Goal: Transaction & Acquisition: Purchase product/service

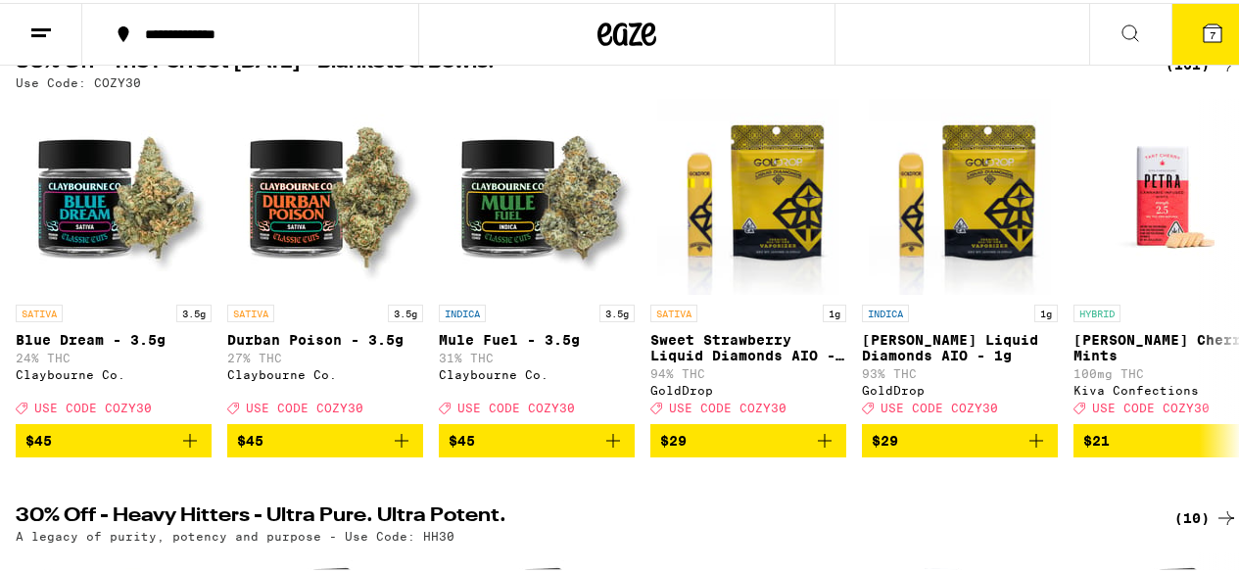
scroll to position [66, 0]
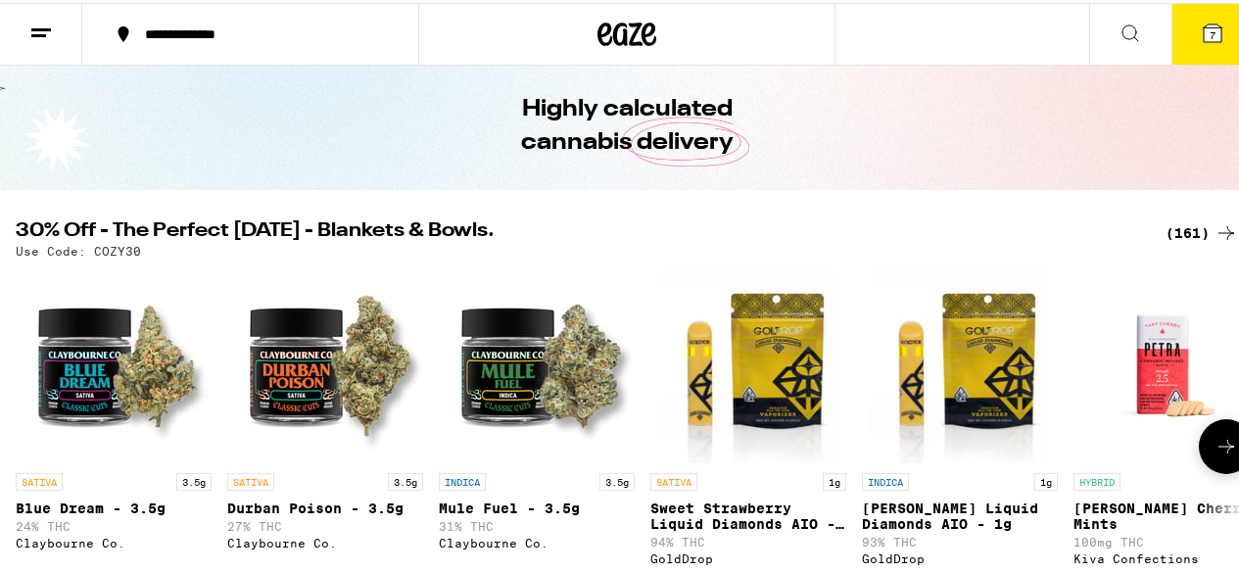
click at [1215, 450] on icon at bounding box center [1227, 444] width 24 height 24
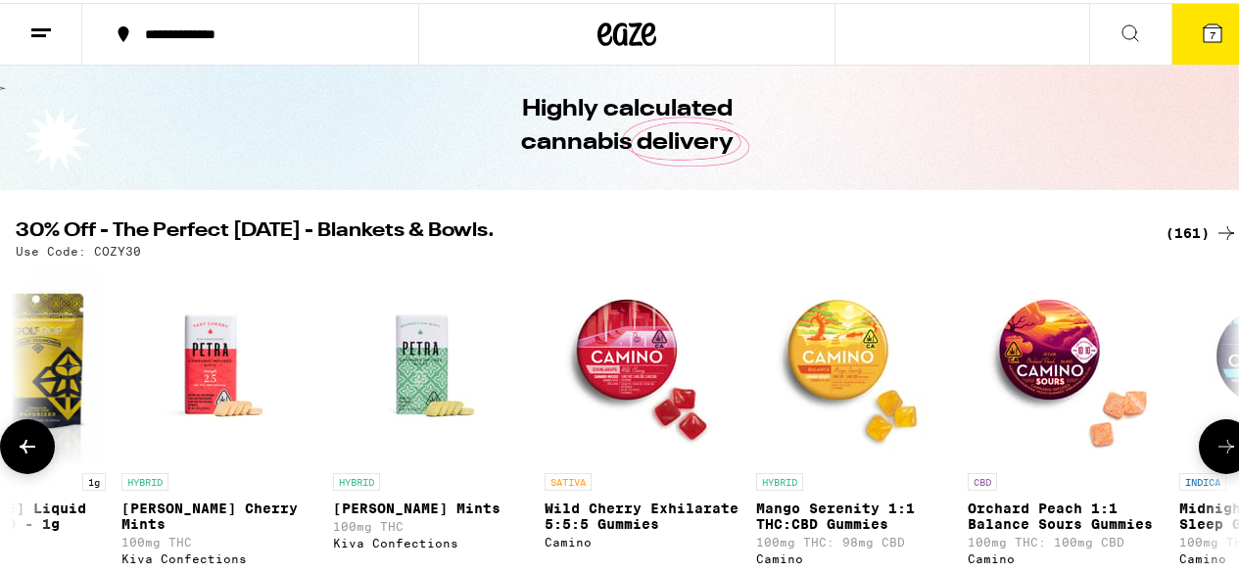
scroll to position [0, 0]
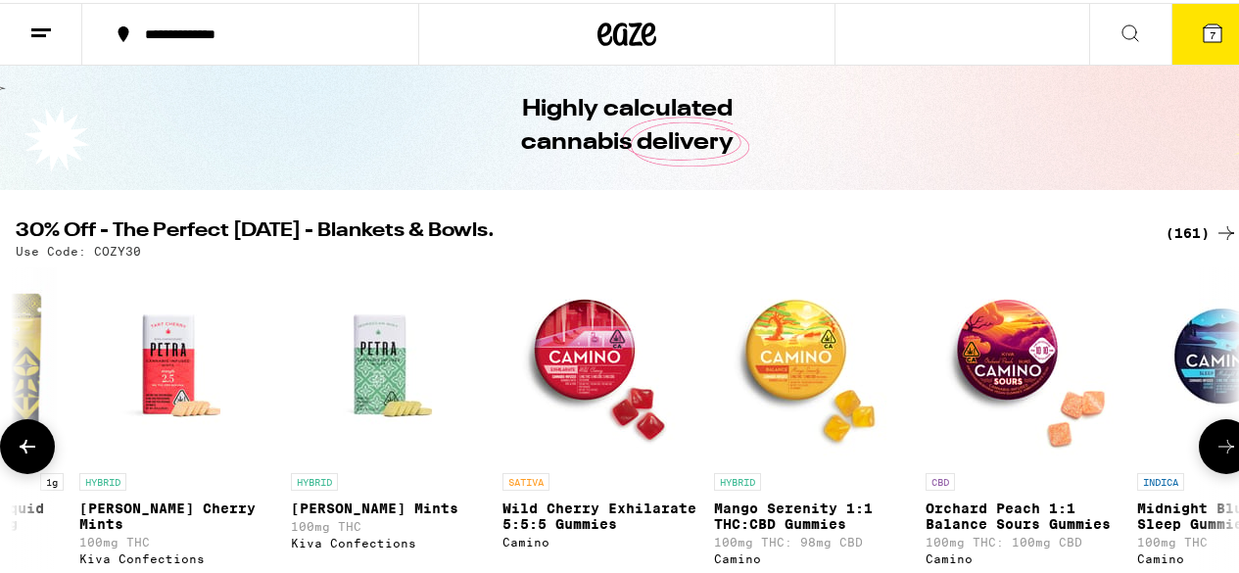
click at [1215, 450] on icon at bounding box center [1227, 444] width 24 height 24
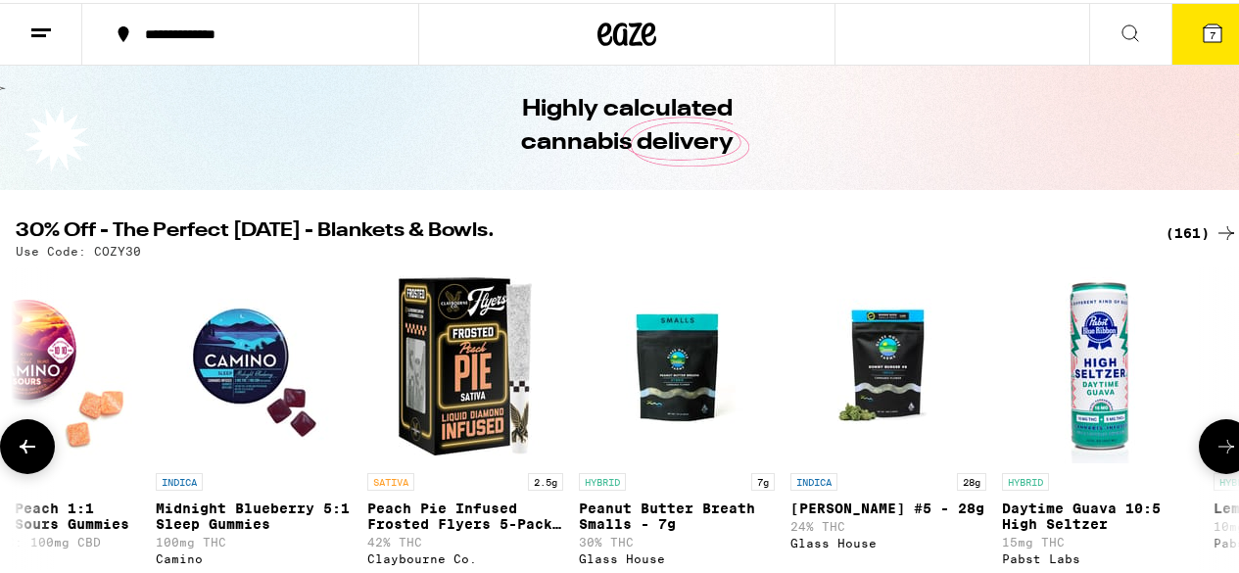
scroll to position [0, 1988]
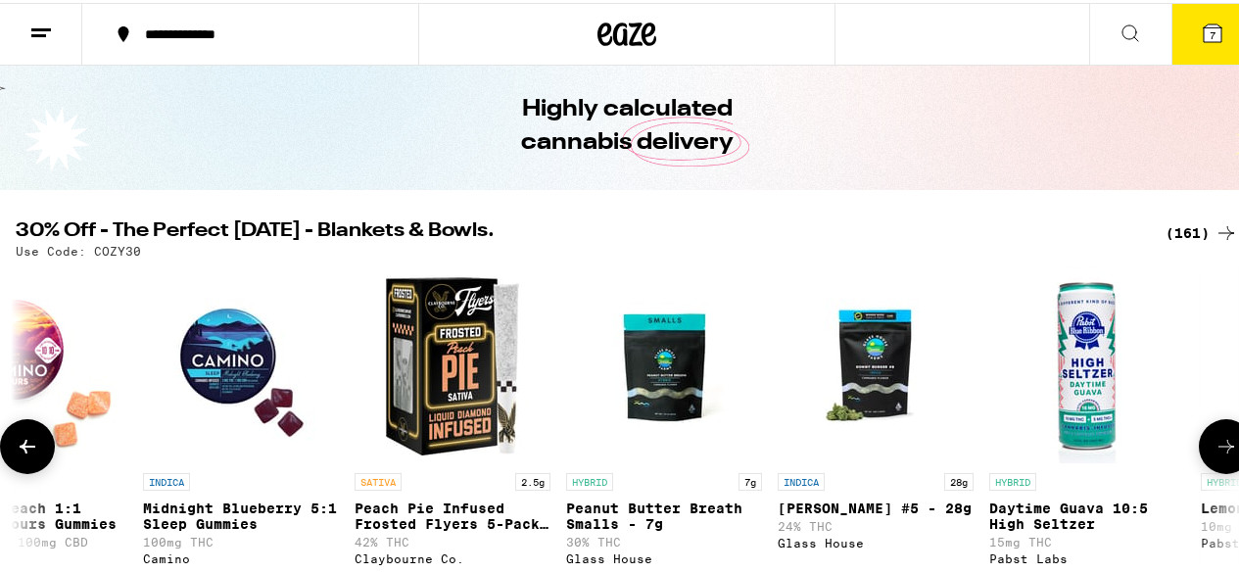
click at [1215, 450] on icon at bounding box center [1227, 444] width 24 height 24
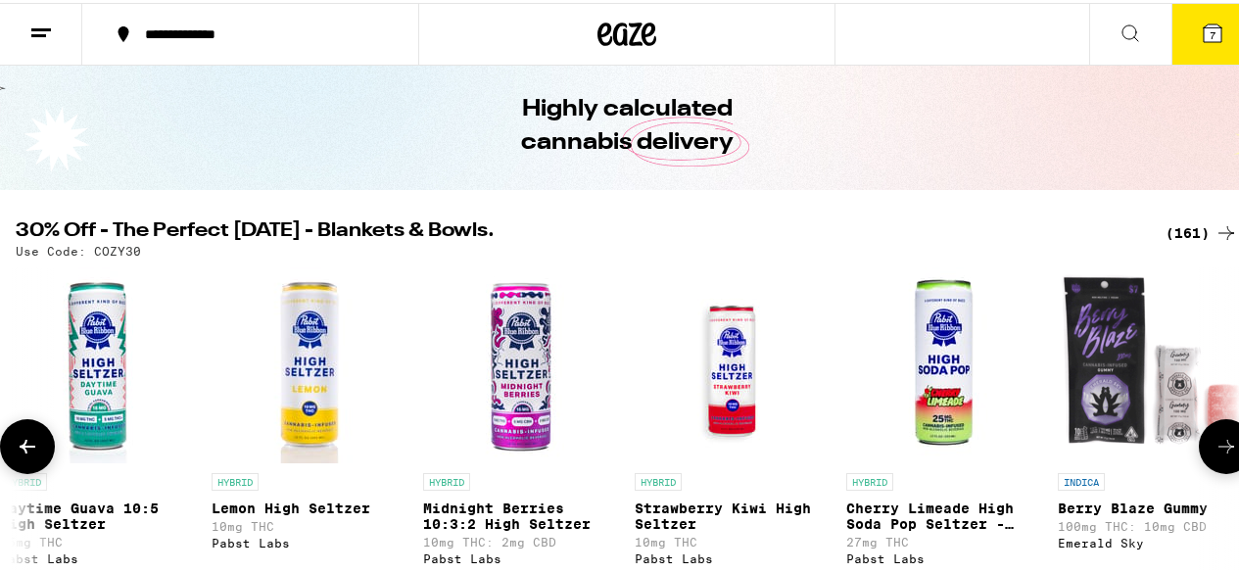
scroll to position [0, 2982]
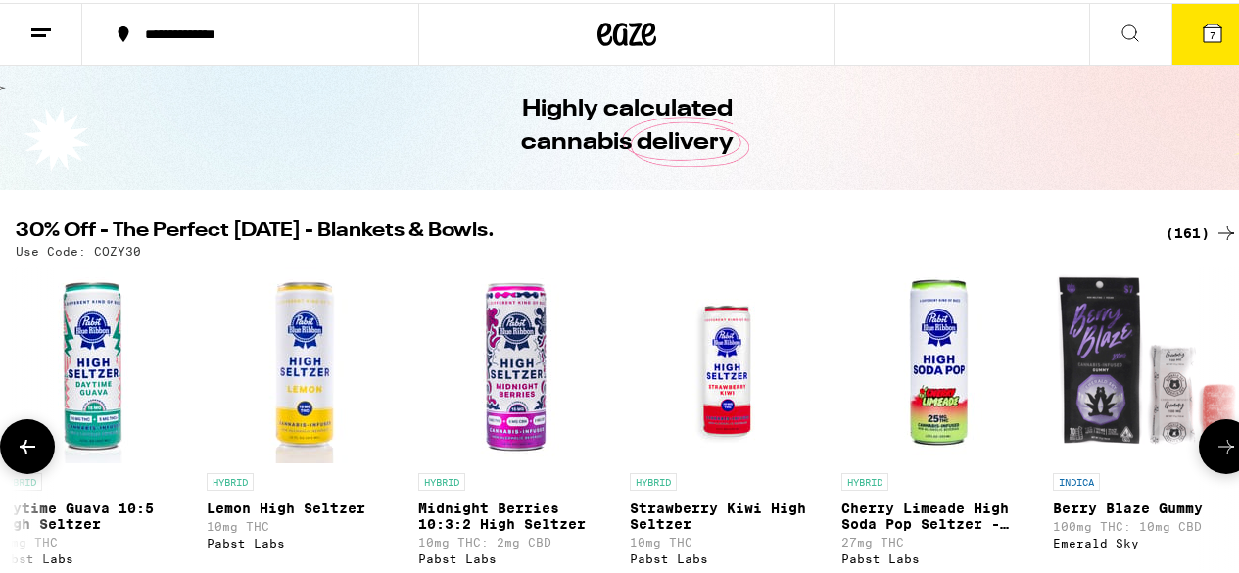
click at [1215, 450] on icon at bounding box center [1227, 444] width 24 height 24
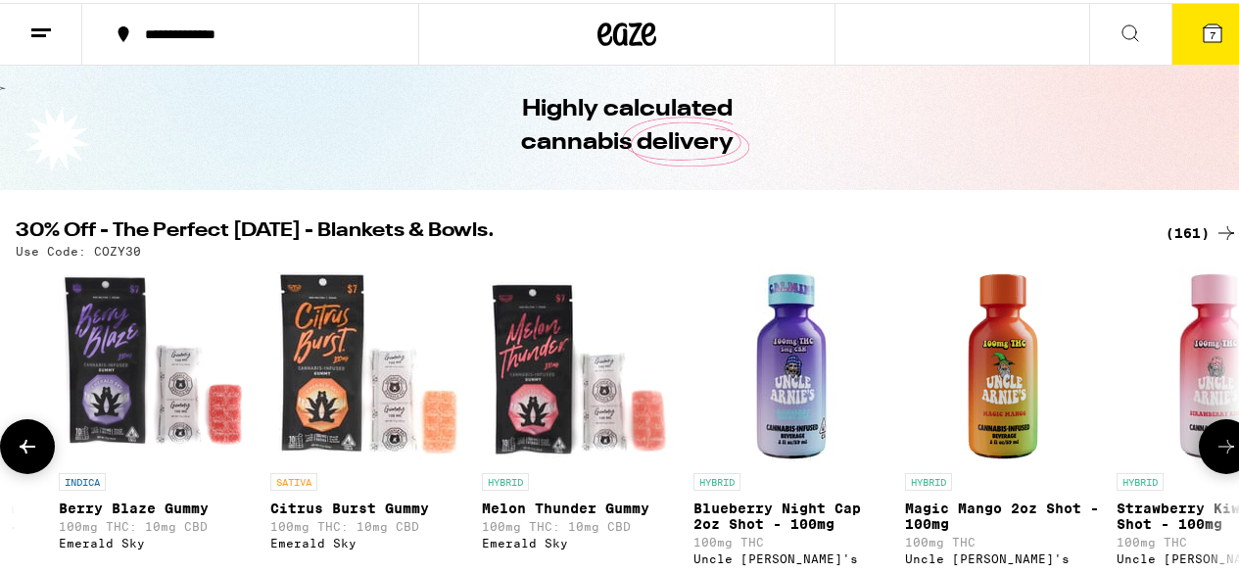
click at [1215, 450] on icon at bounding box center [1227, 444] width 24 height 24
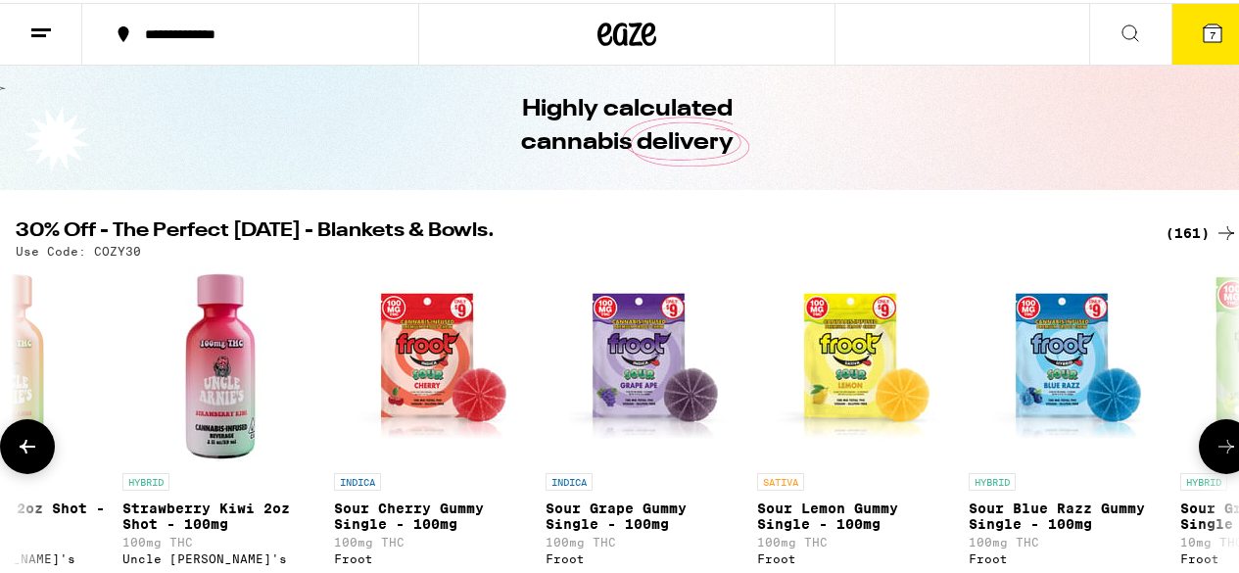
click at [1215, 450] on icon at bounding box center [1227, 444] width 24 height 24
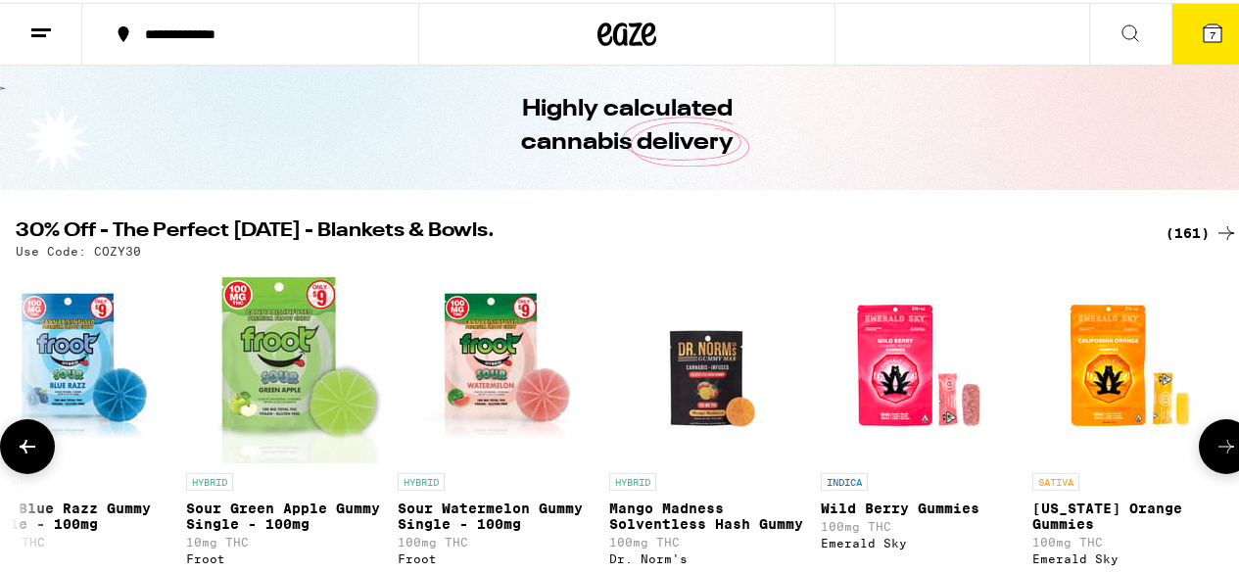
click at [1215, 450] on icon at bounding box center [1227, 444] width 24 height 24
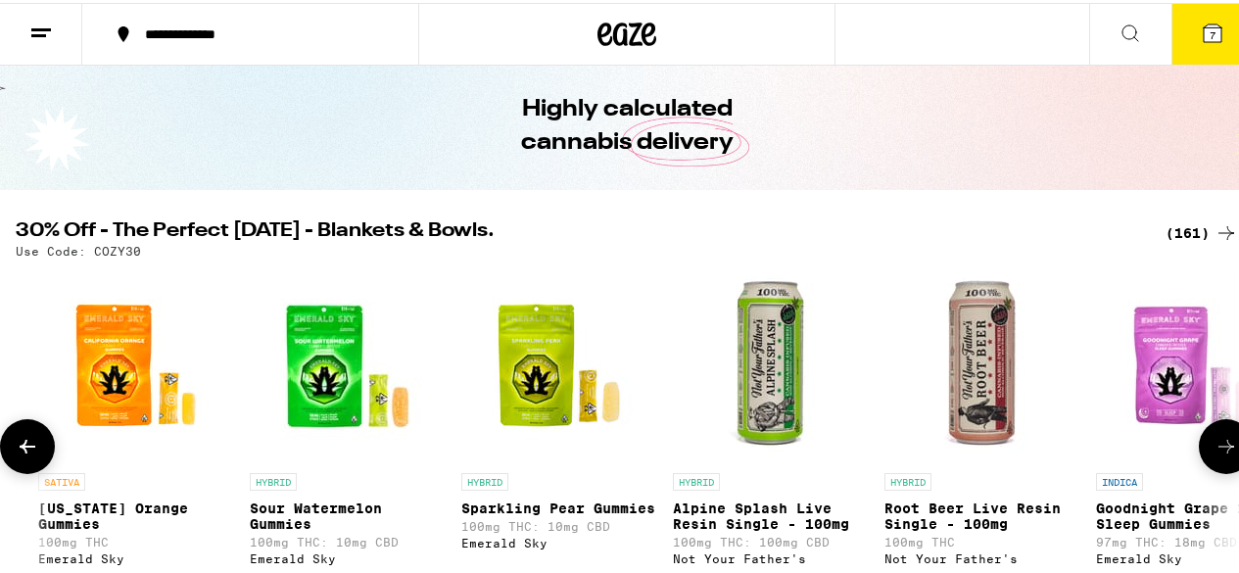
click at [1215, 450] on icon at bounding box center [1227, 444] width 24 height 24
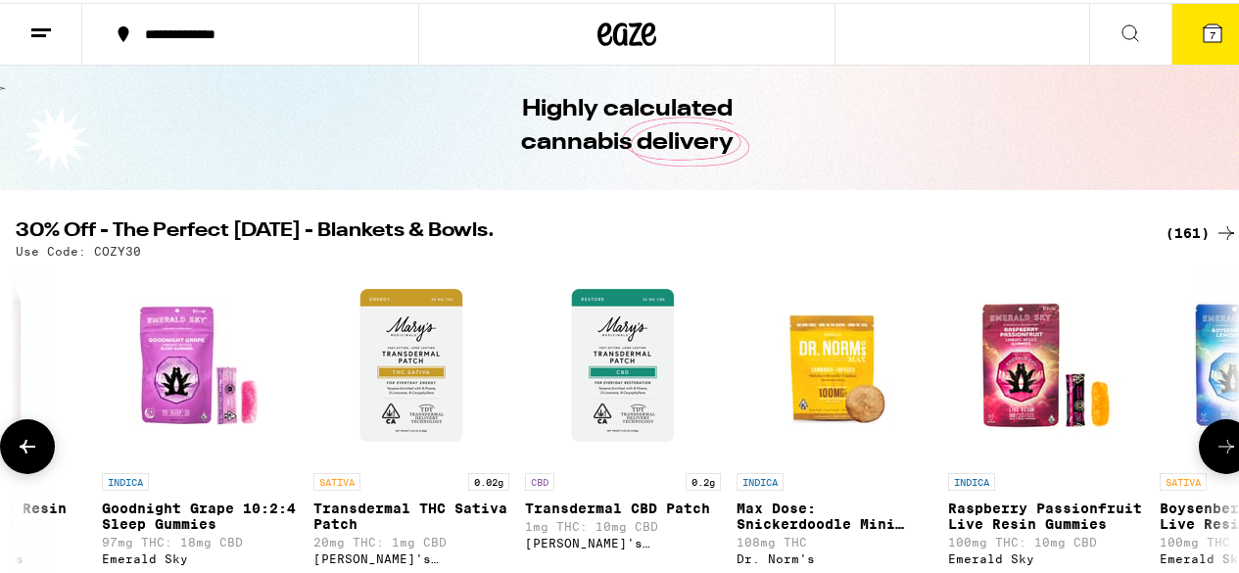
click at [1215, 450] on icon at bounding box center [1227, 444] width 24 height 24
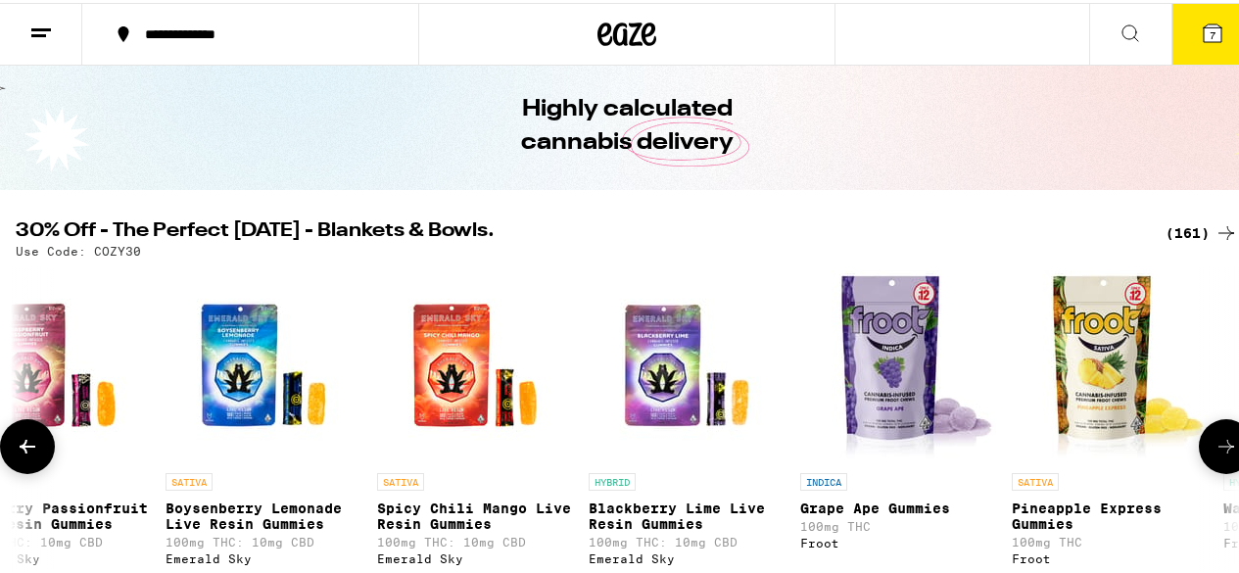
click at [1215, 450] on icon at bounding box center [1227, 444] width 24 height 24
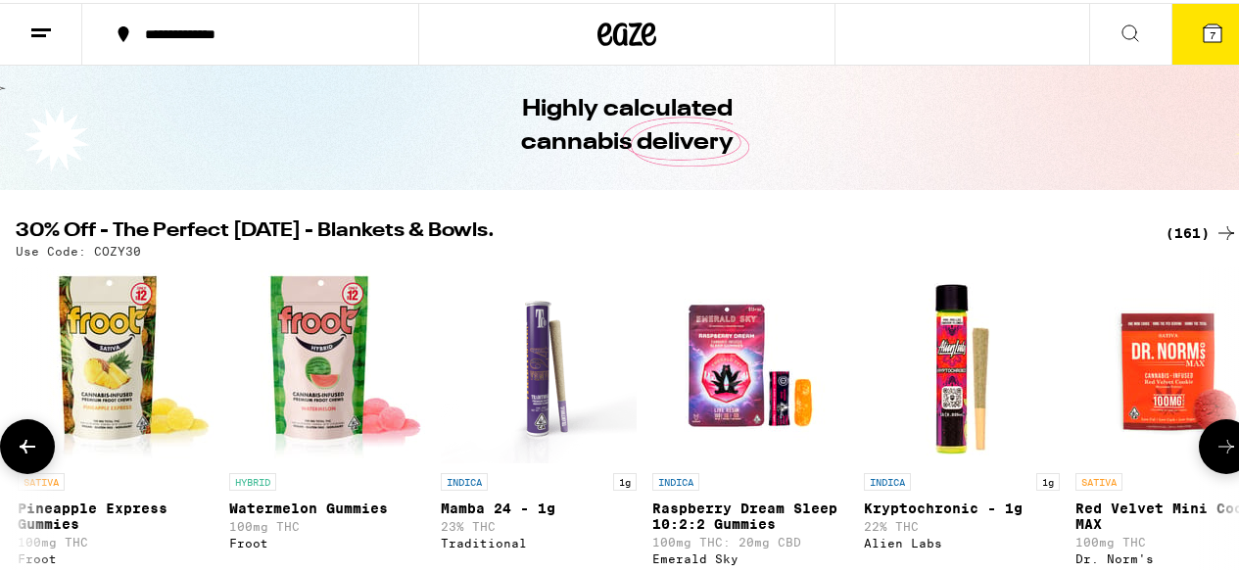
click at [1215, 450] on icon at bounding box center [1227, 444] width 24 height 24
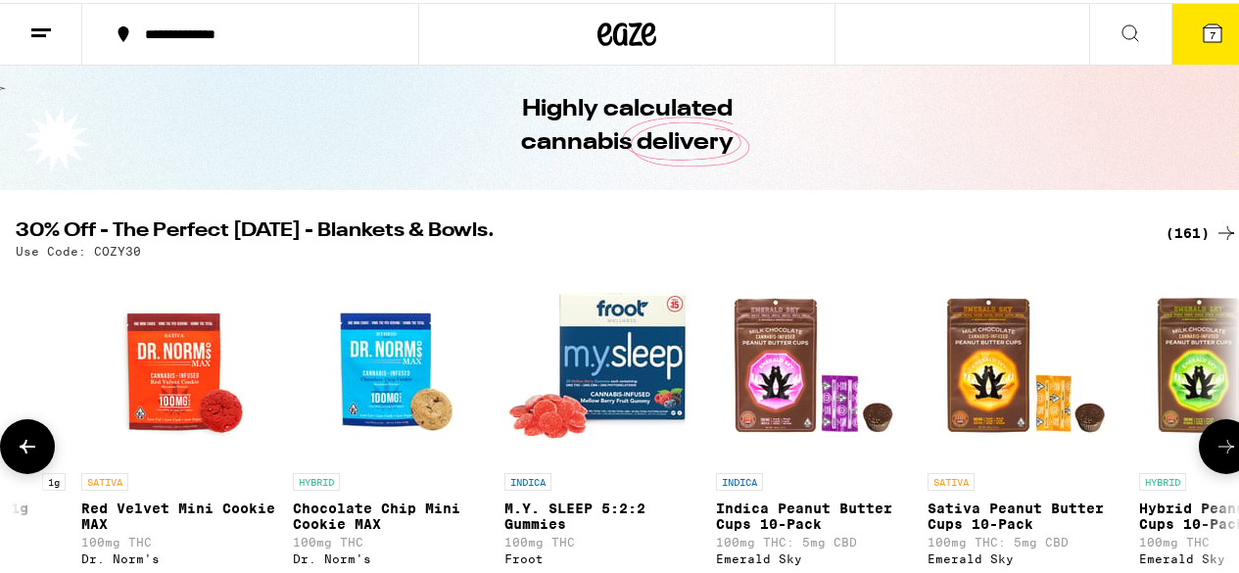
click at [1215, 450] on icon at bounding box center [1227, 444] width 24 height 24
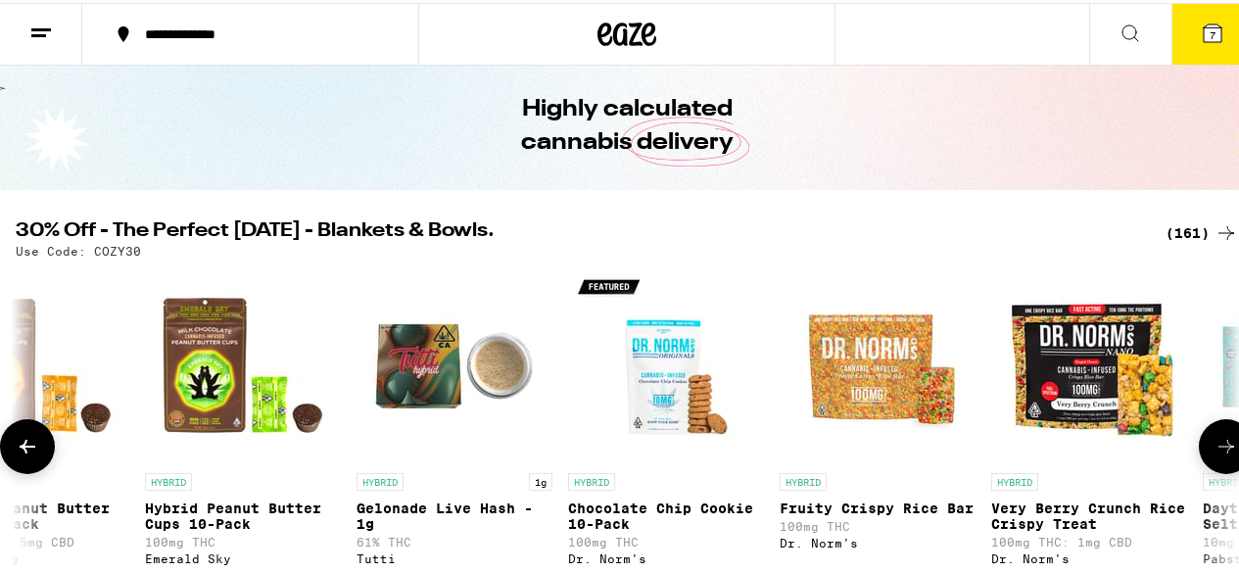
click at [1215, 450] on icon at bounding box center [1227, 444] width 24 height 24
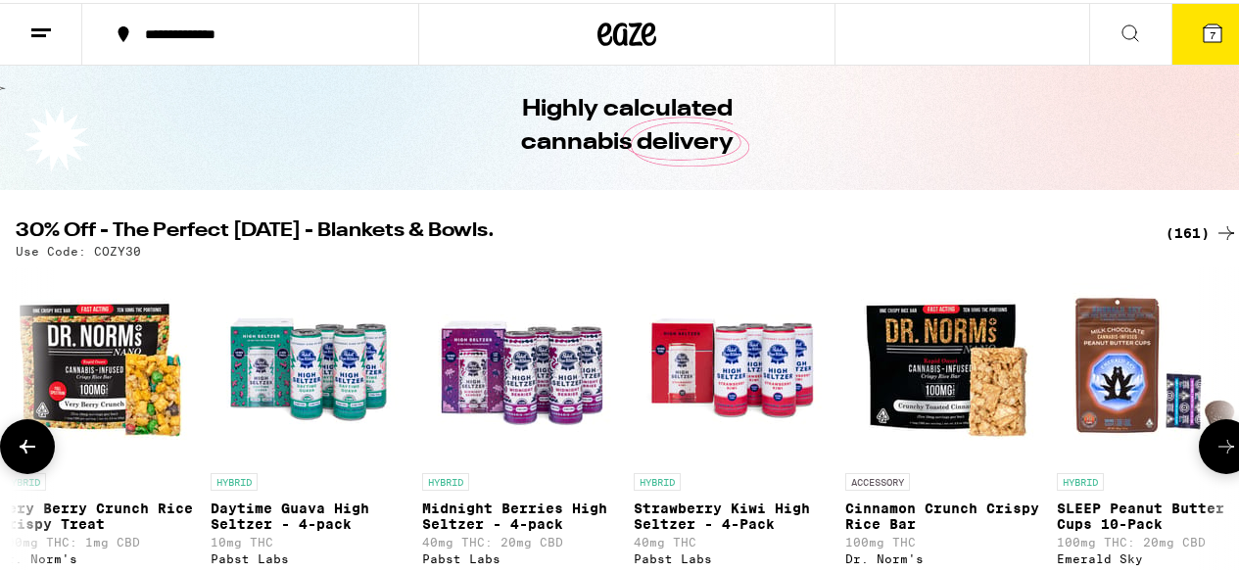
click at [1215, 450] on icon at bounding box center [1227, 444] width 24 height 24
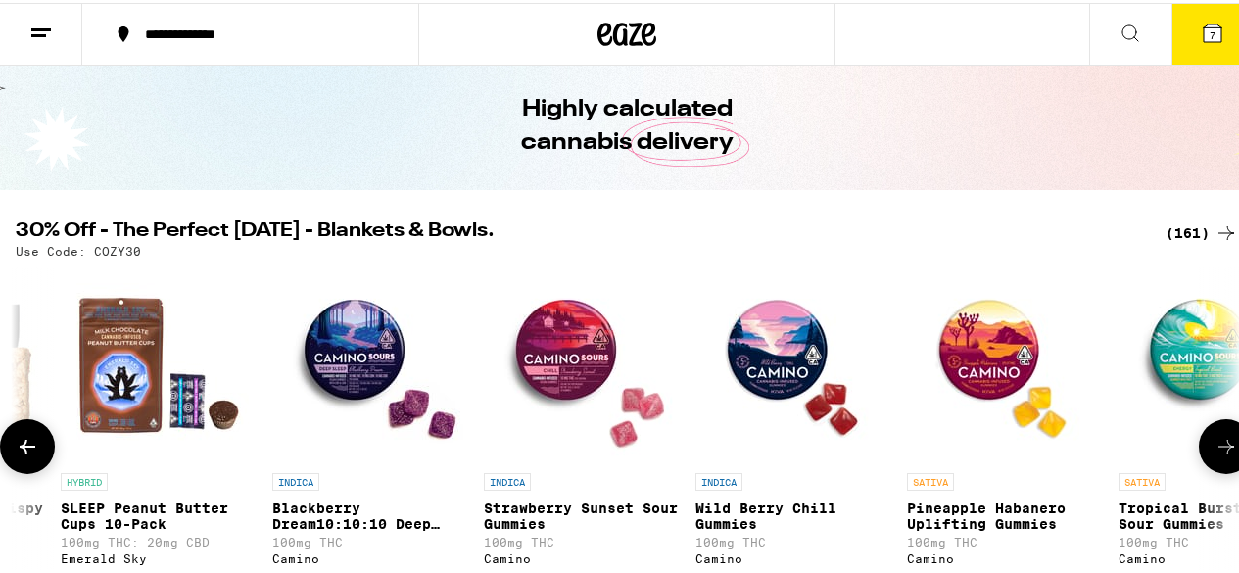
click at [1215, 450] on icon at bounding box center [1227, 444] width 24 height 24
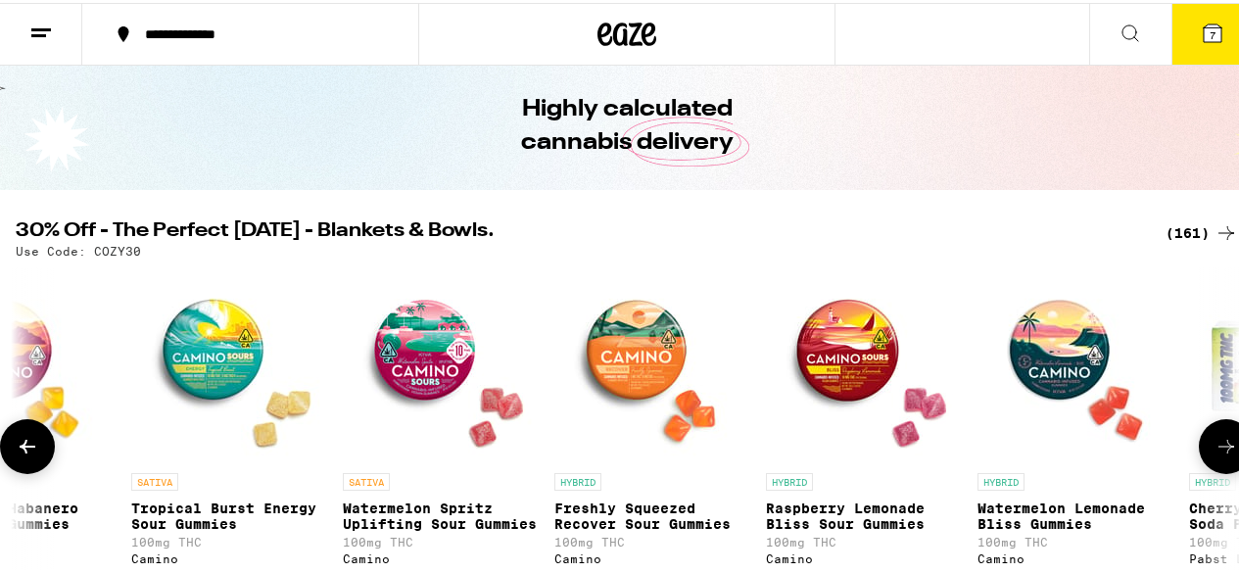
scroll to position [0, 14912]
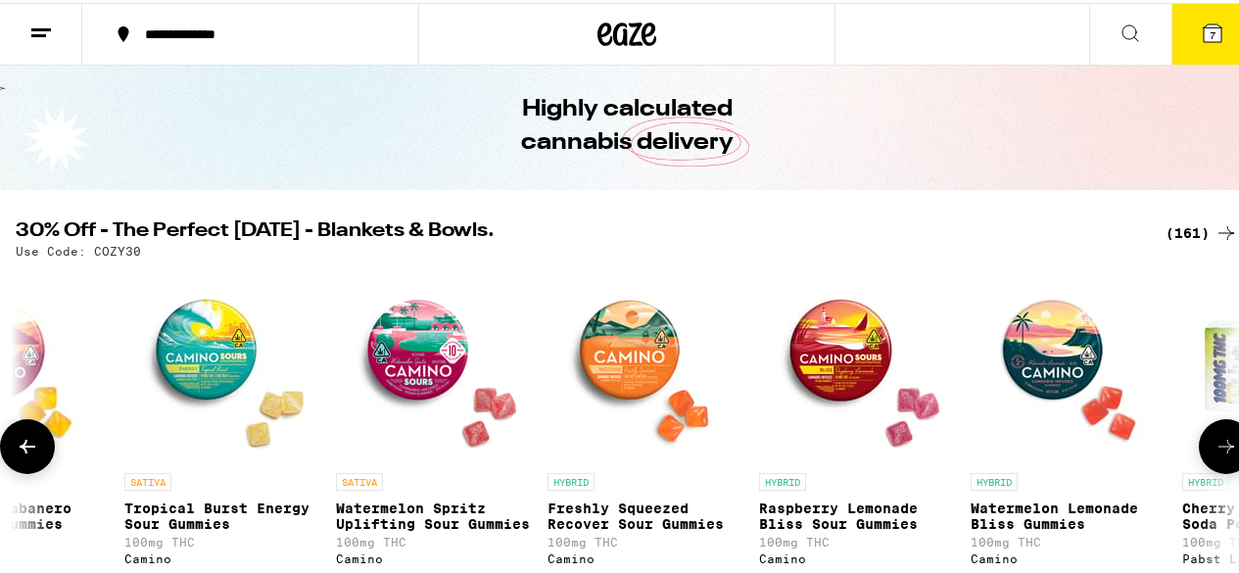
click at [1215, 450] on icon at bounding box center [1227, 444] width 24 height 24
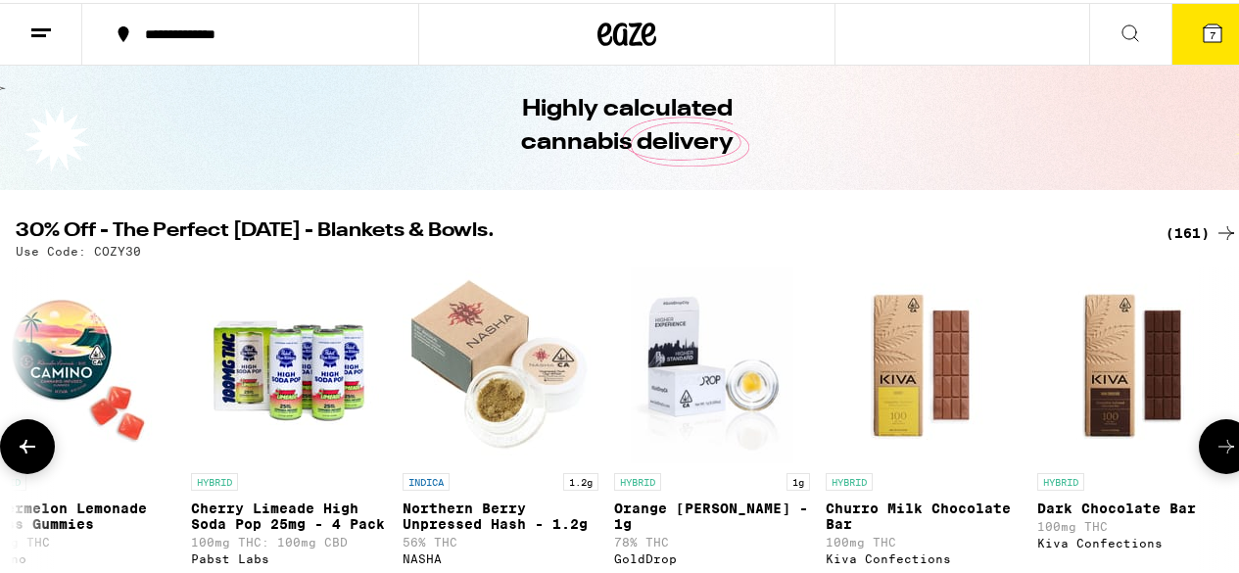
scroll to position [0, 15906]
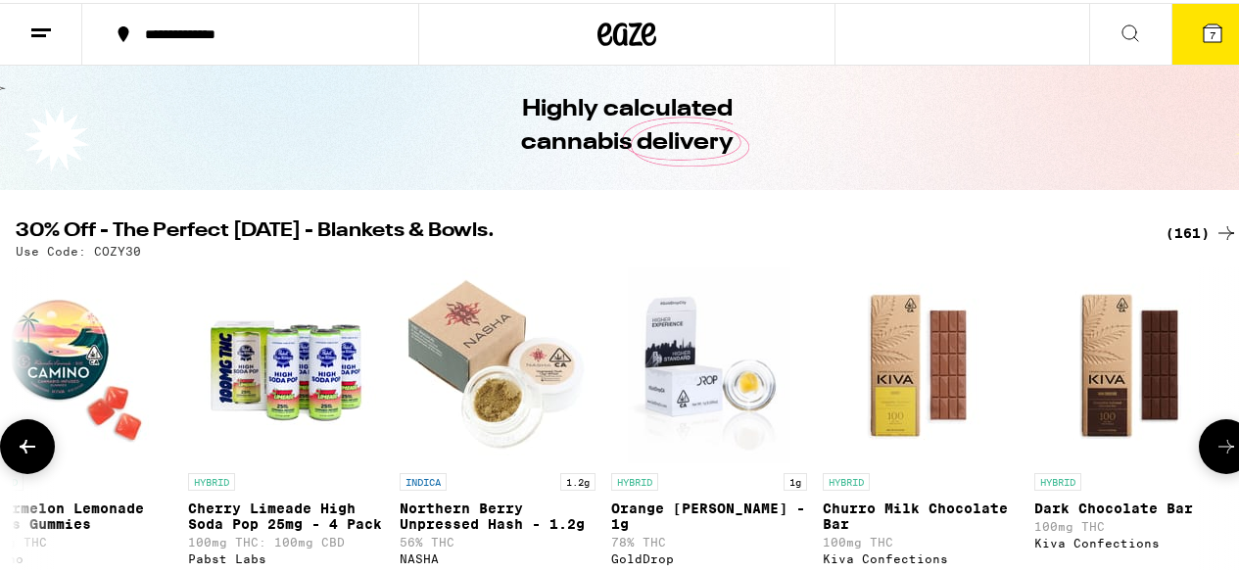
click at [1215, 450] on icon at bounding box center [1227, 444] width 24 height 24
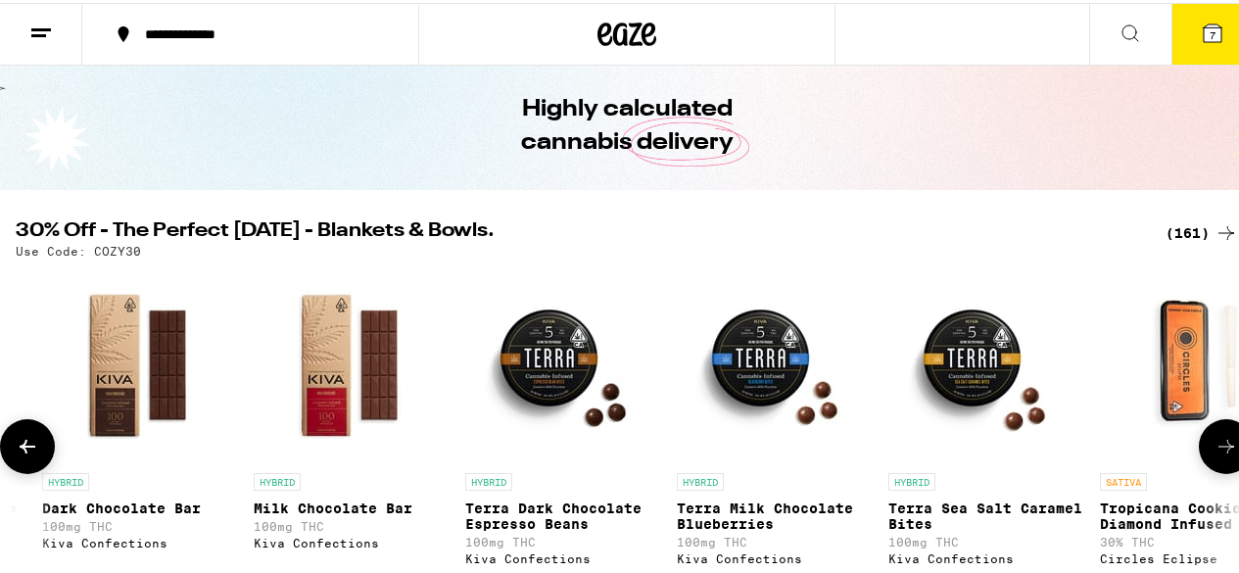
scroll to position [0, 16901]
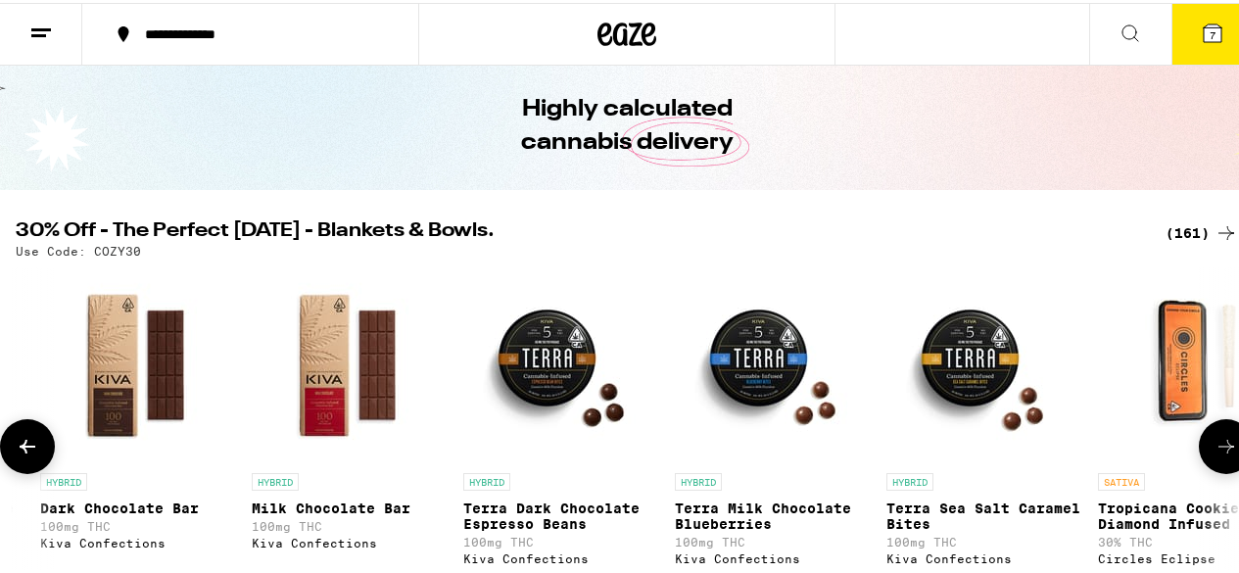
click at [1215, 450] on icon at bounding box center [1227, 444] width 24 height 24
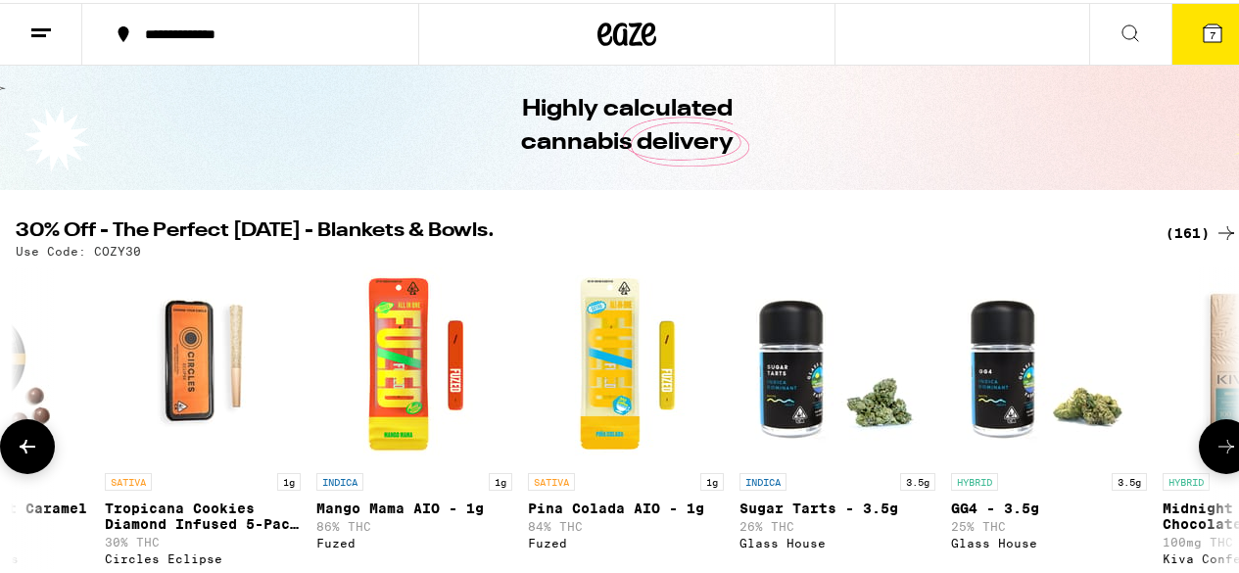
scroll to position [0, 17895]
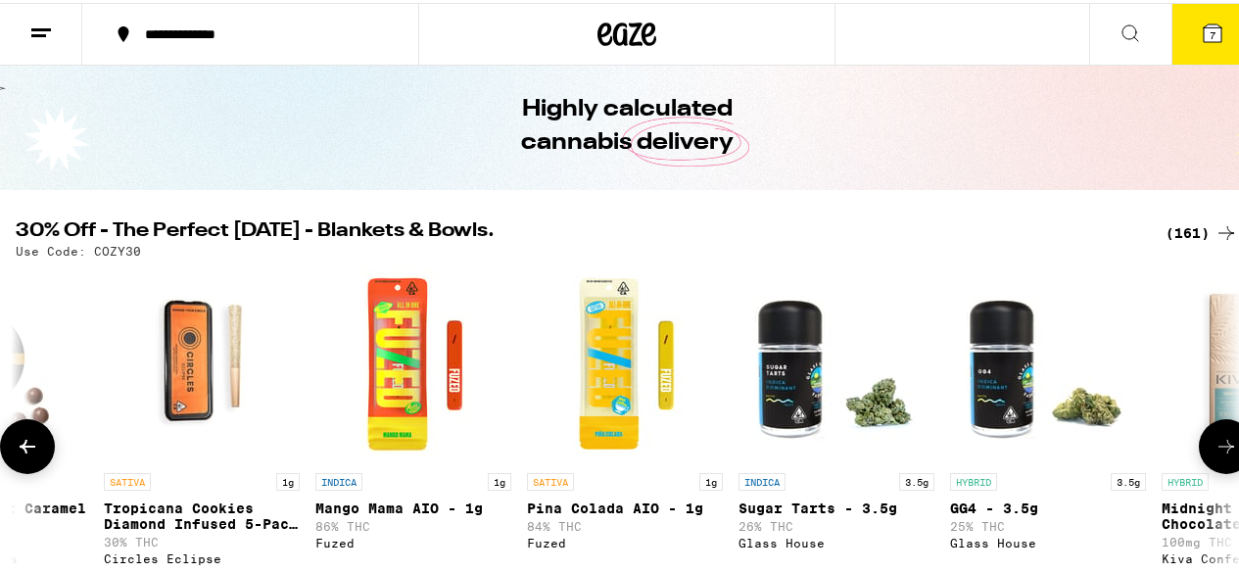
click at [1215, 450] on icon at bounding box center [1227, 444] width 24 height 24
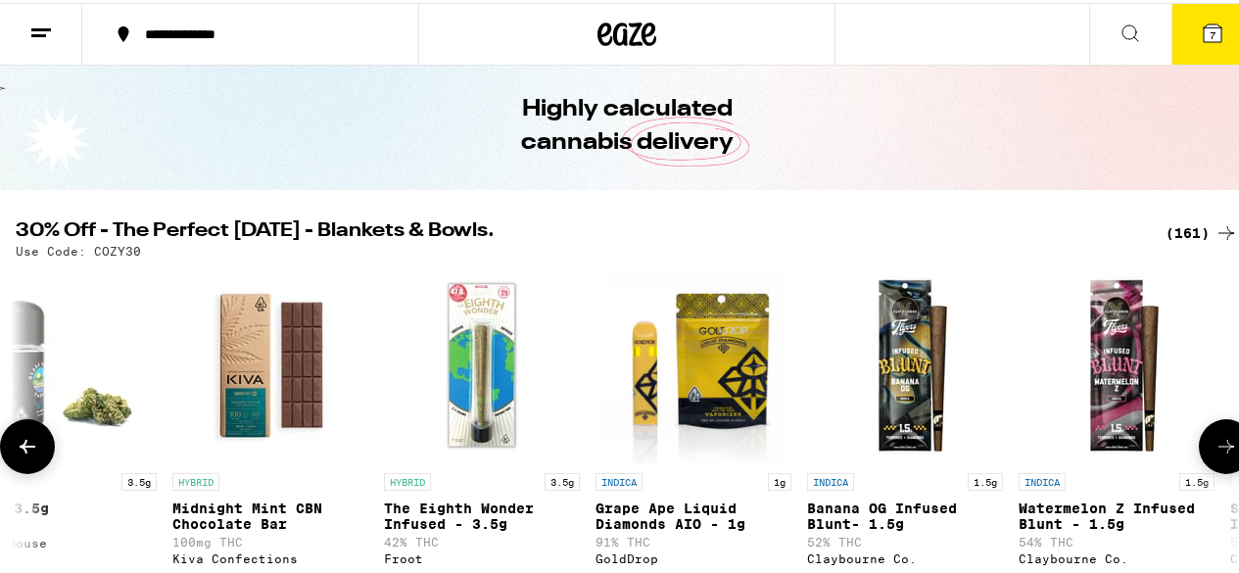
scroll to position [0, 18889]
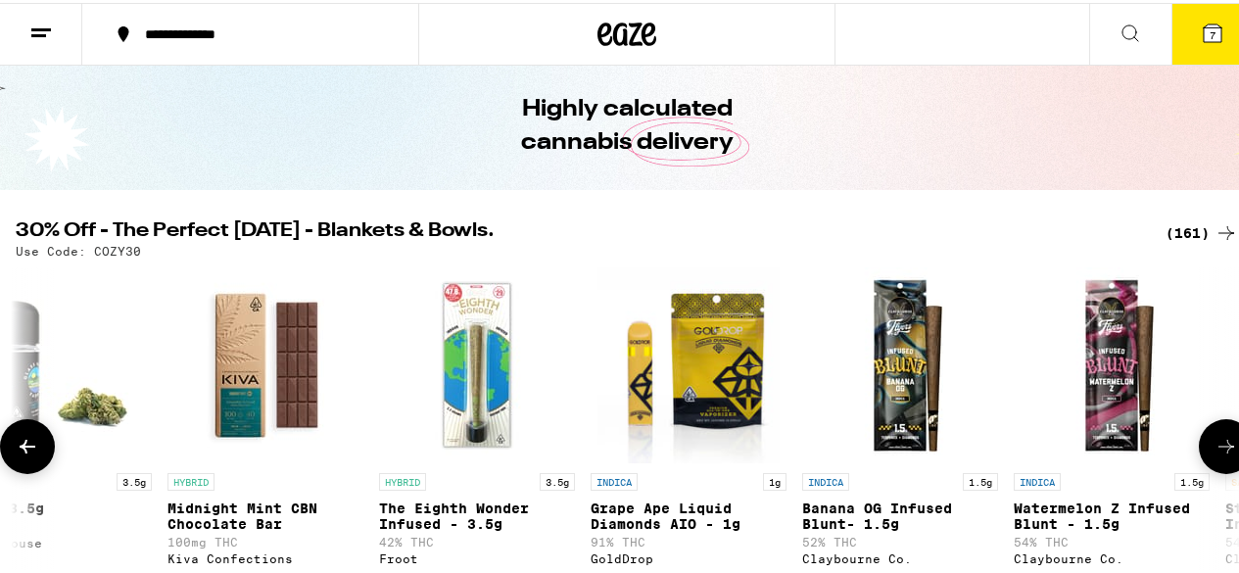
click at [1215, 450] on icon at bounding box center [1227, 444] width 24 height 24
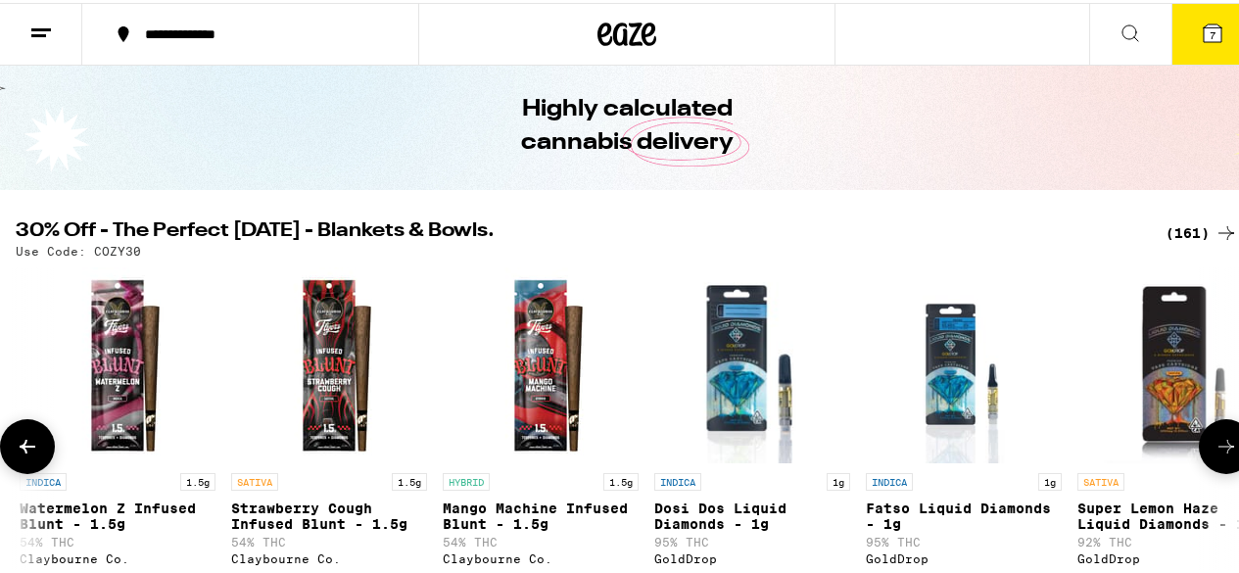
click at [1215, 450] on icon at bounding box center [1227, 444] width 24 height 24
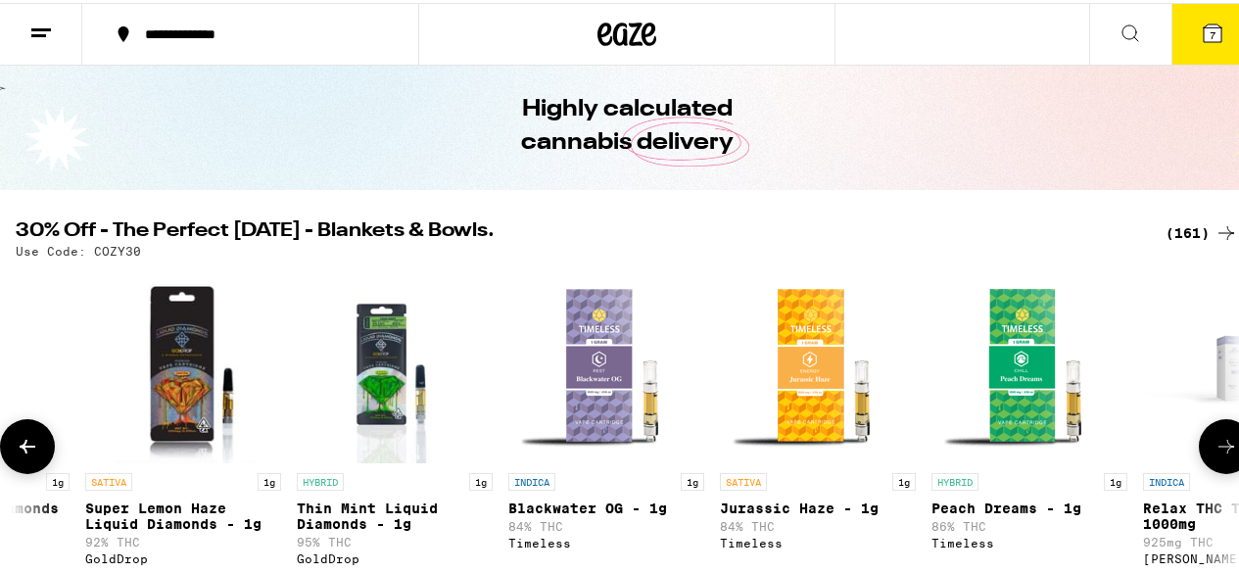
scroll to position [0, 20877]
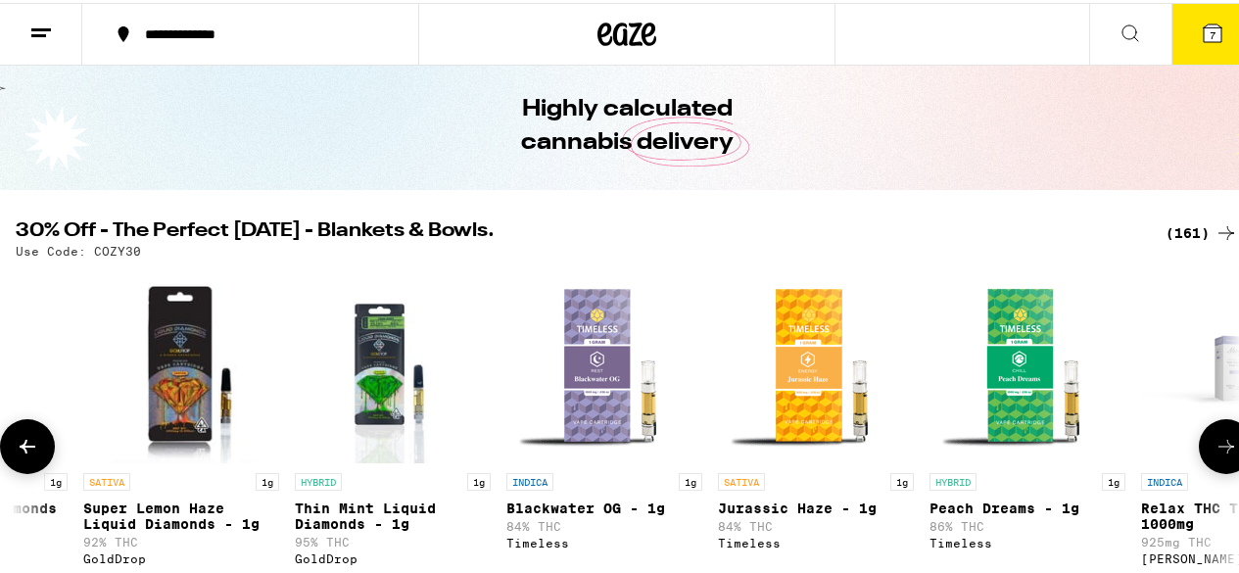
click at [1215, 450] on icon at bounding box center [1227, 444] width 24 height 24
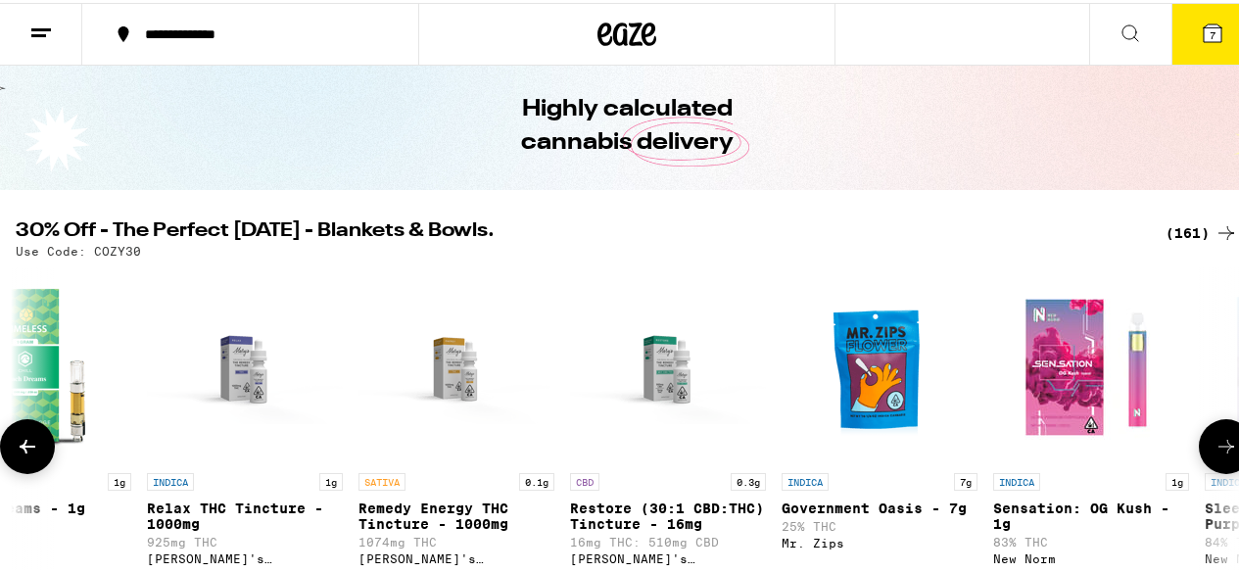
click at [1215, 450] on icon at bounding box center [1227, 444] width 24 height 24
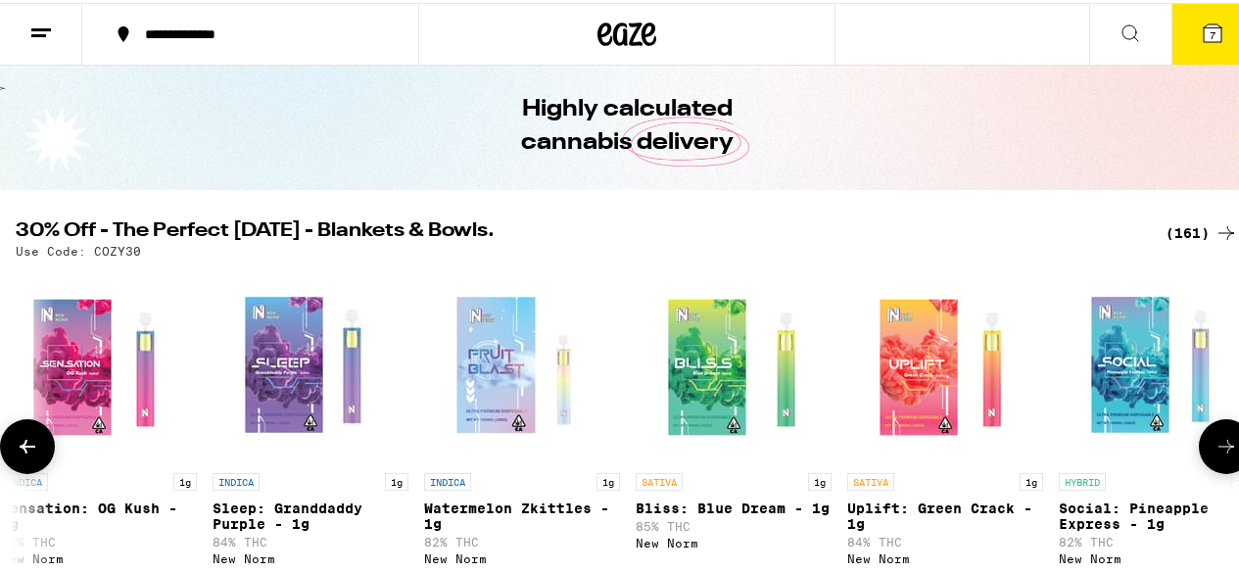
click at [1215, 450] on icon at bounding box center [1227, 444] width 24 height 24
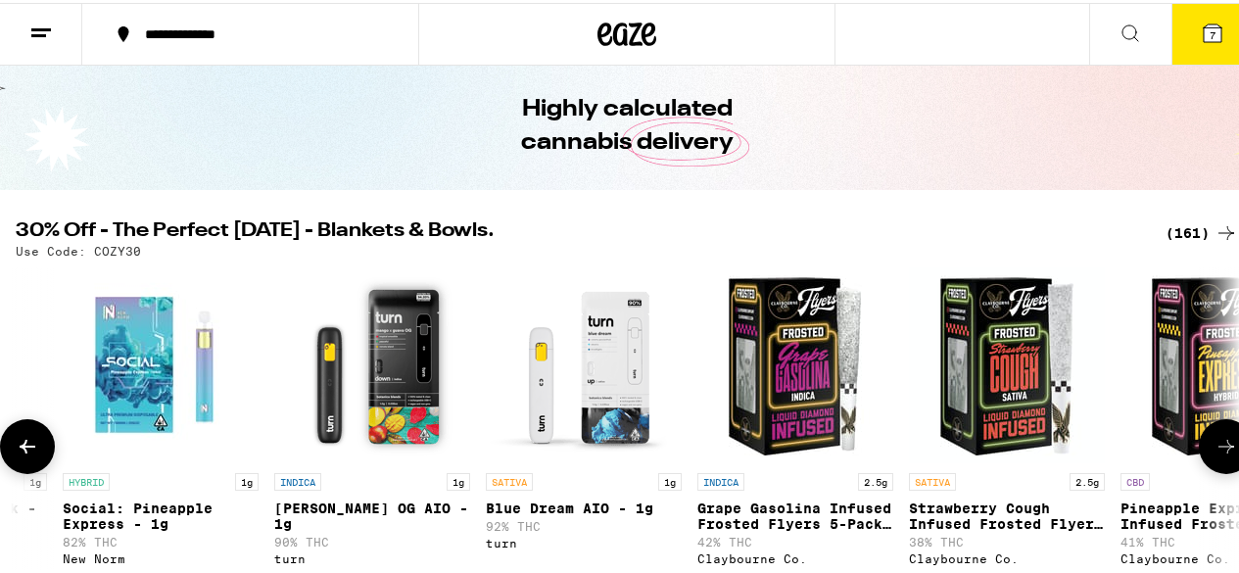
click at [1215, 450] on icon at bounding box center [1227, 444] width 24 height 24
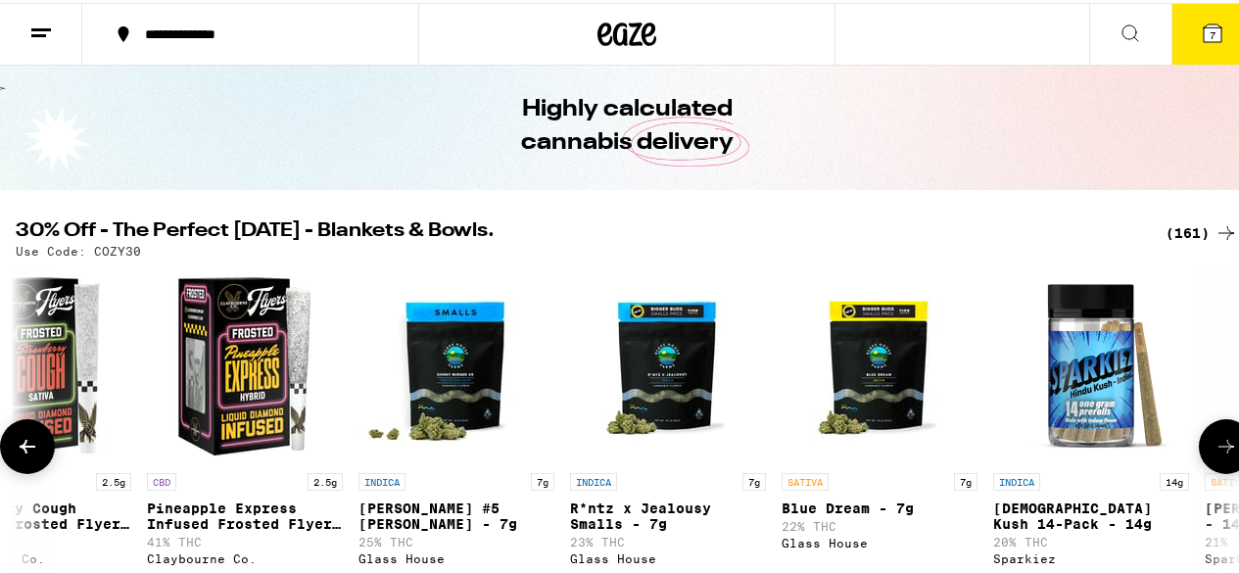
click at [1215, 450] on icon at bounding box center [1227, 444] width 24 height 24
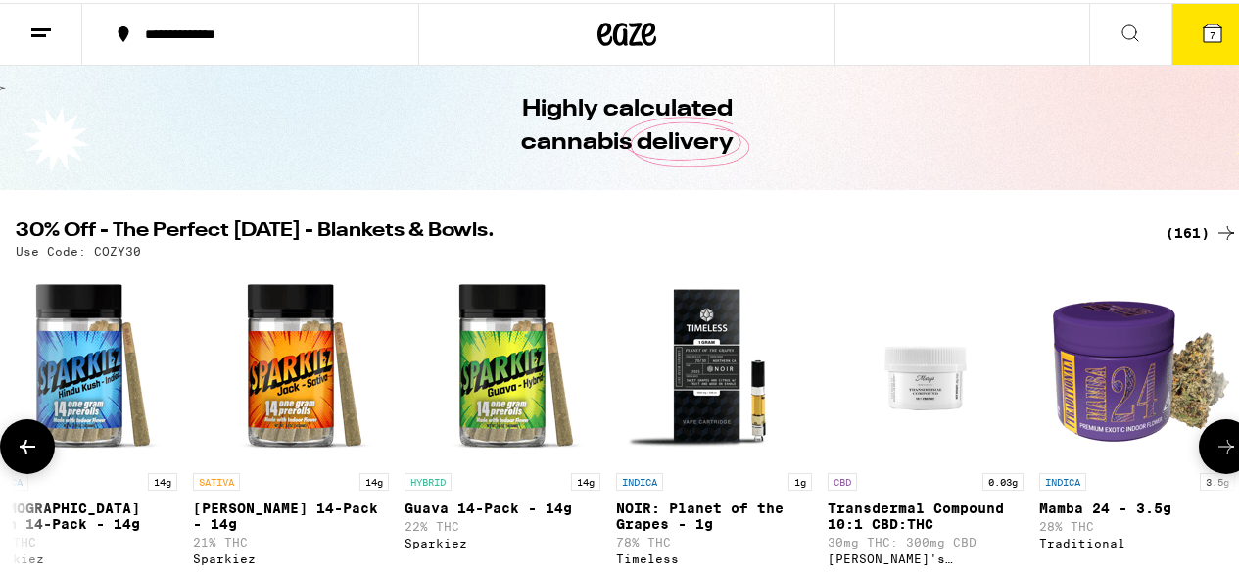
click at [1215, 450] on icon at bounding box center [1227, 444] width 24 height 24
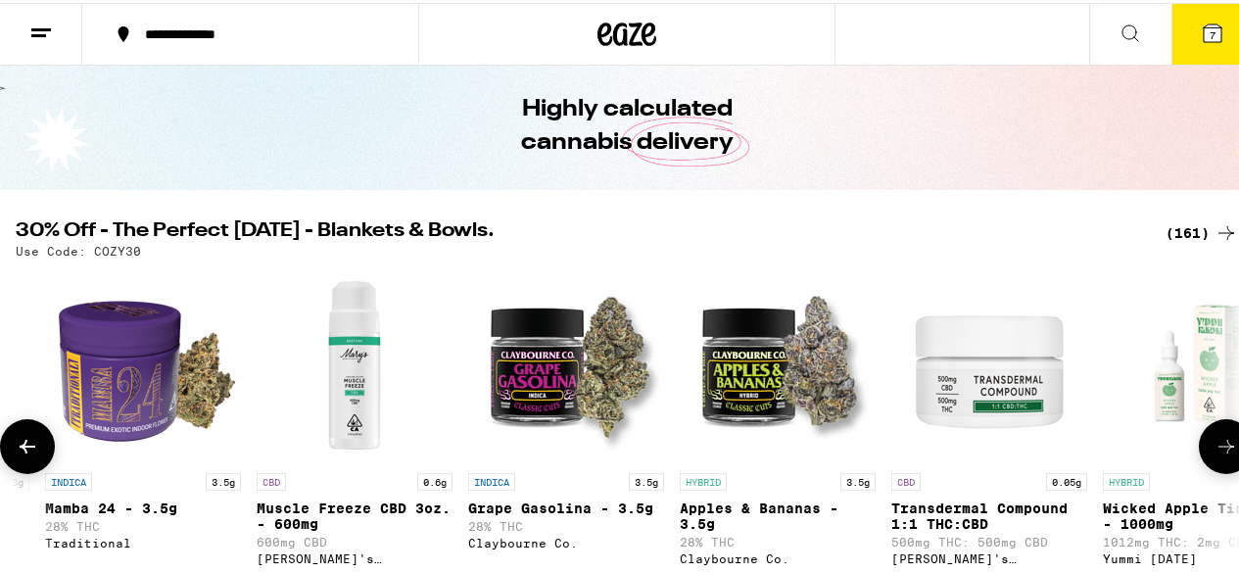
click at [1215, 450] on icon at bounding box center [1227, 444] width 24 height 24
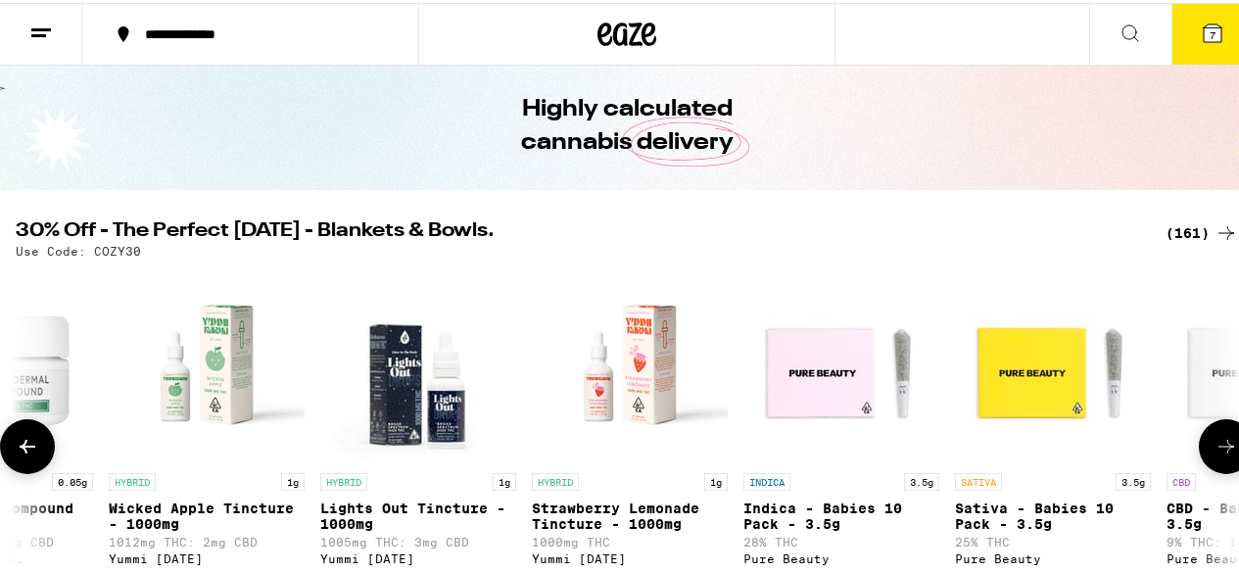
click at [1215, 450] on icon at bounding box center [1227, 444] width 24 height 24
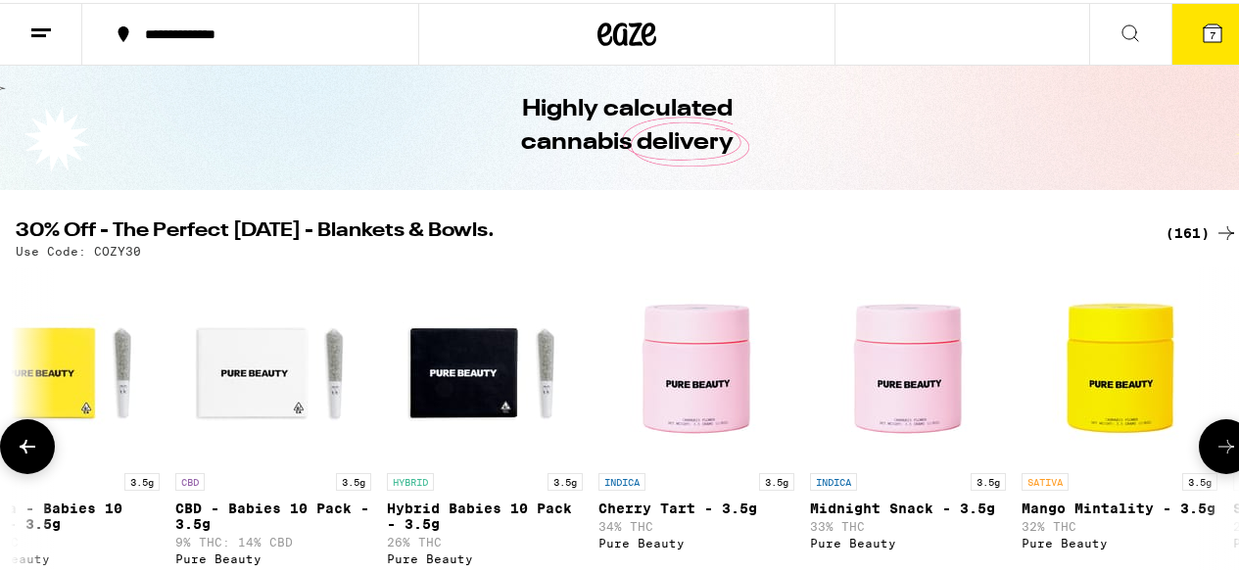
click at [1215, 450] on icon at bounding box center [1227, 444] width 24 height 24
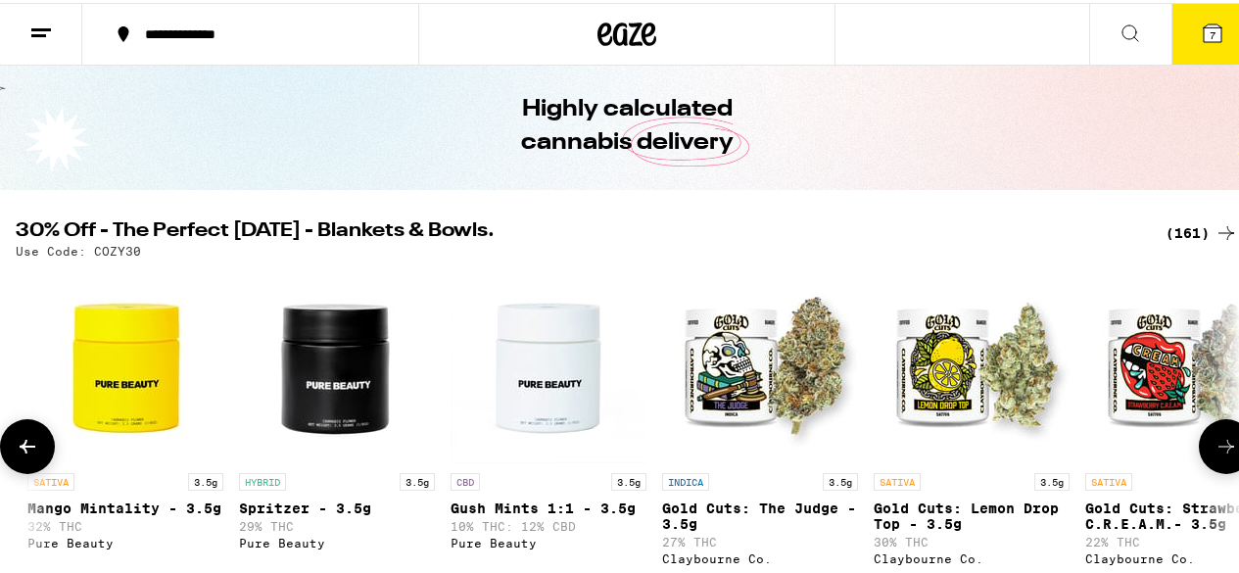
click at [1215, 450] on icon at bounding box center [1227, 444] width 24 height 24
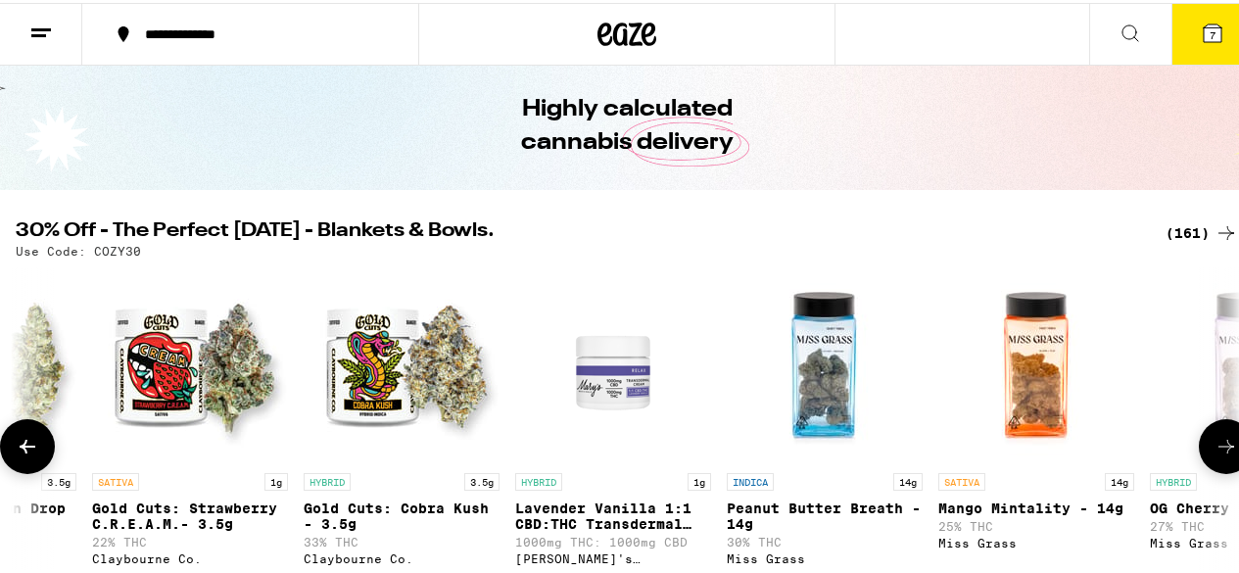
click at [1215, 450] on icon at bounding box center [1227, 444] width 24 height 24
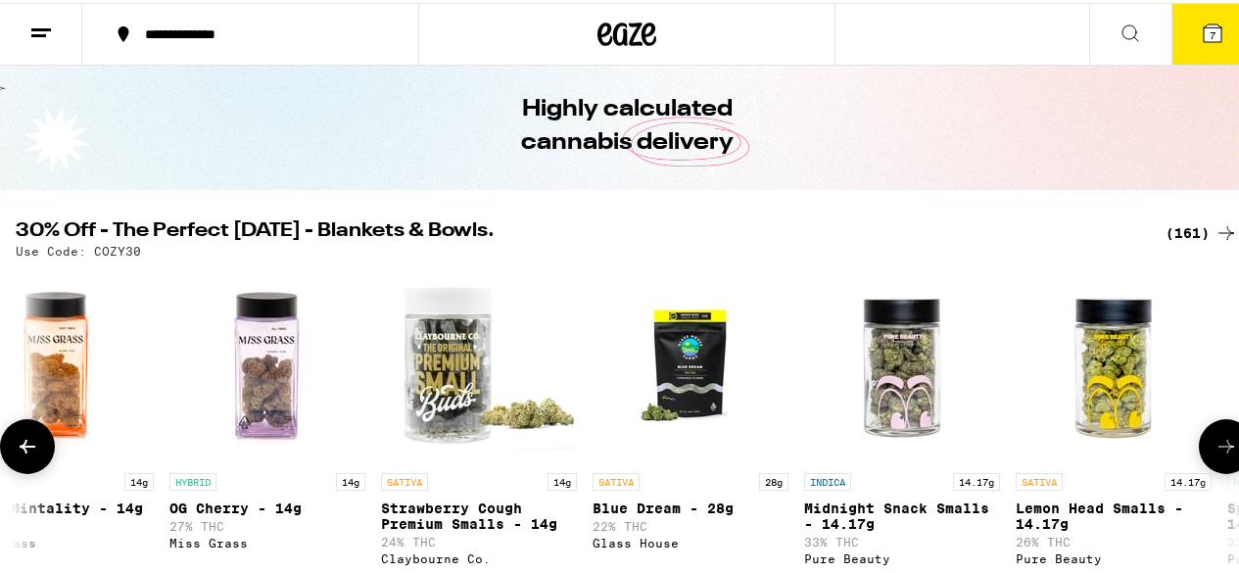
click at [1215, 450] on icon at bounding box center [1227, 444] width 24 height 24
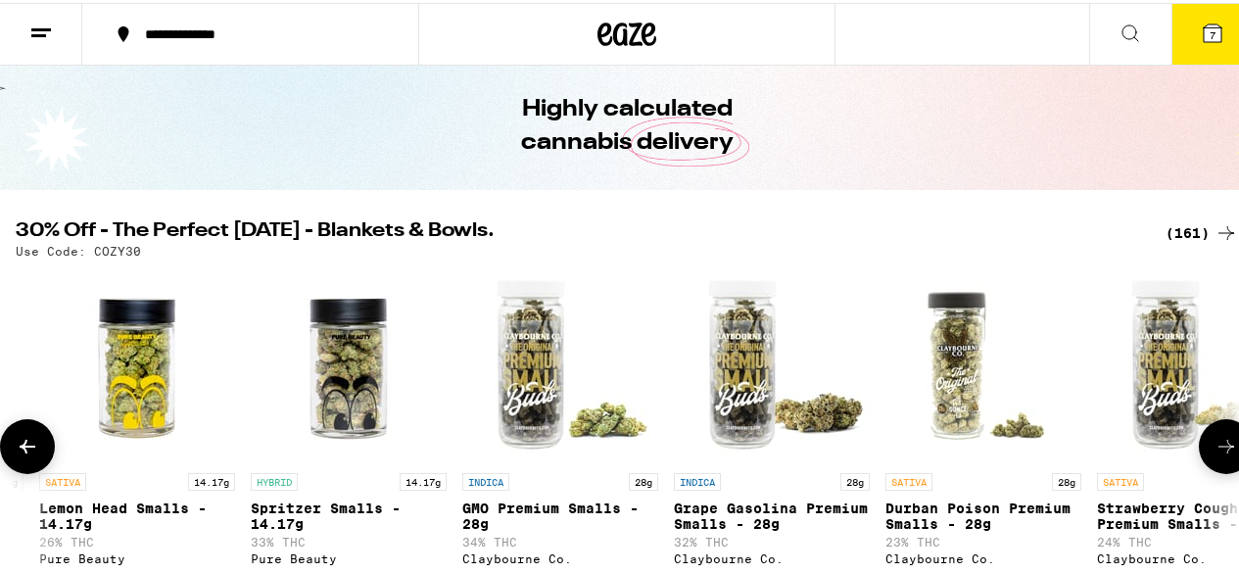
click at [1215, 450] on icon at bounding box center [1227, 444] width 24 height 24
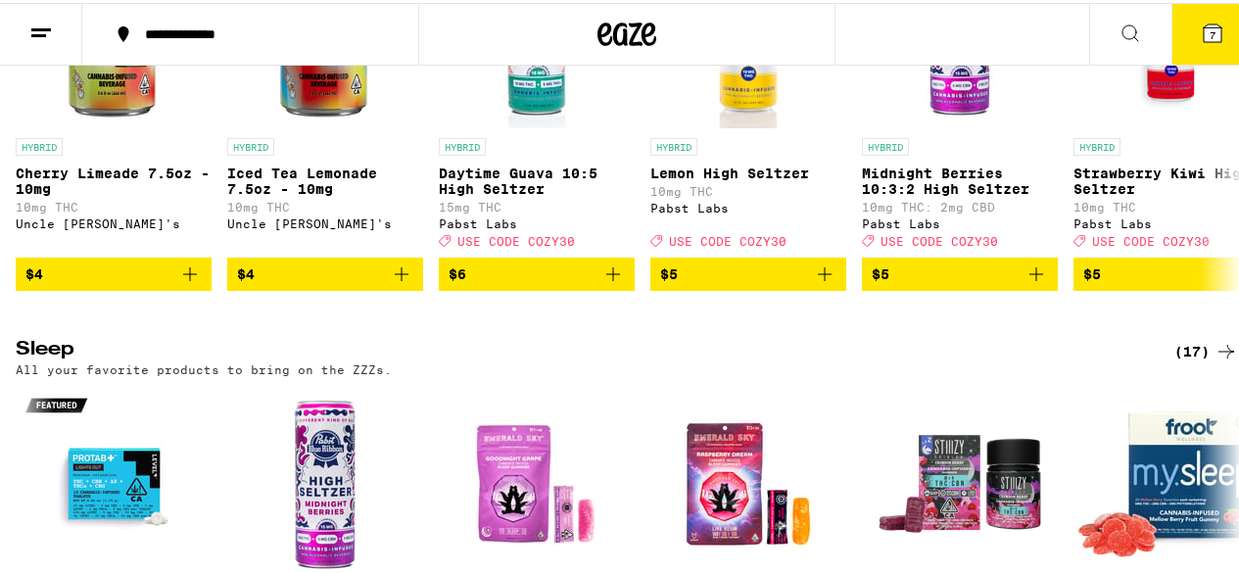
scroll to position [7242, 0]
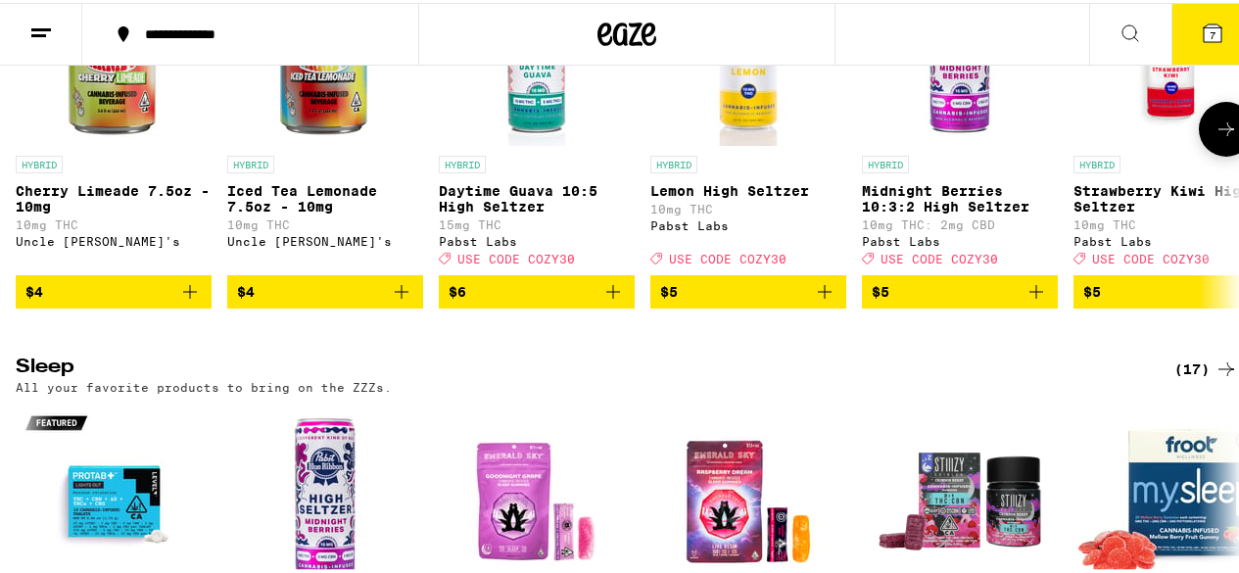
click at [1215, 138] on icon at bounding box center [1227, 127] width 24 height 24
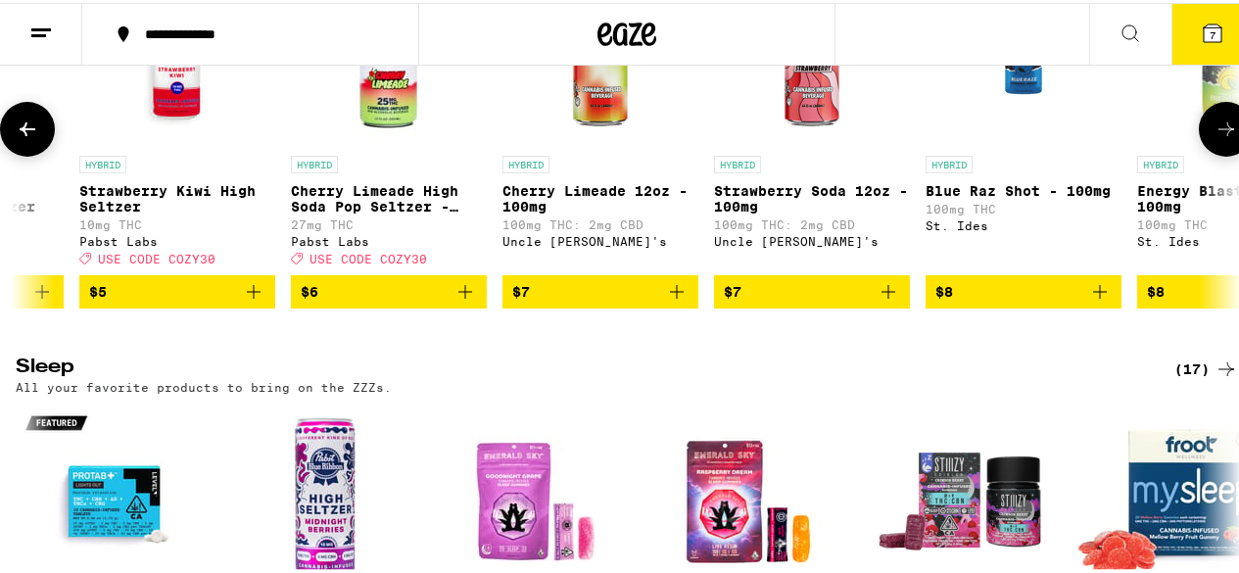
click at [1215, 138] on icon at bounding box center [1227, 127] width 24 height 24
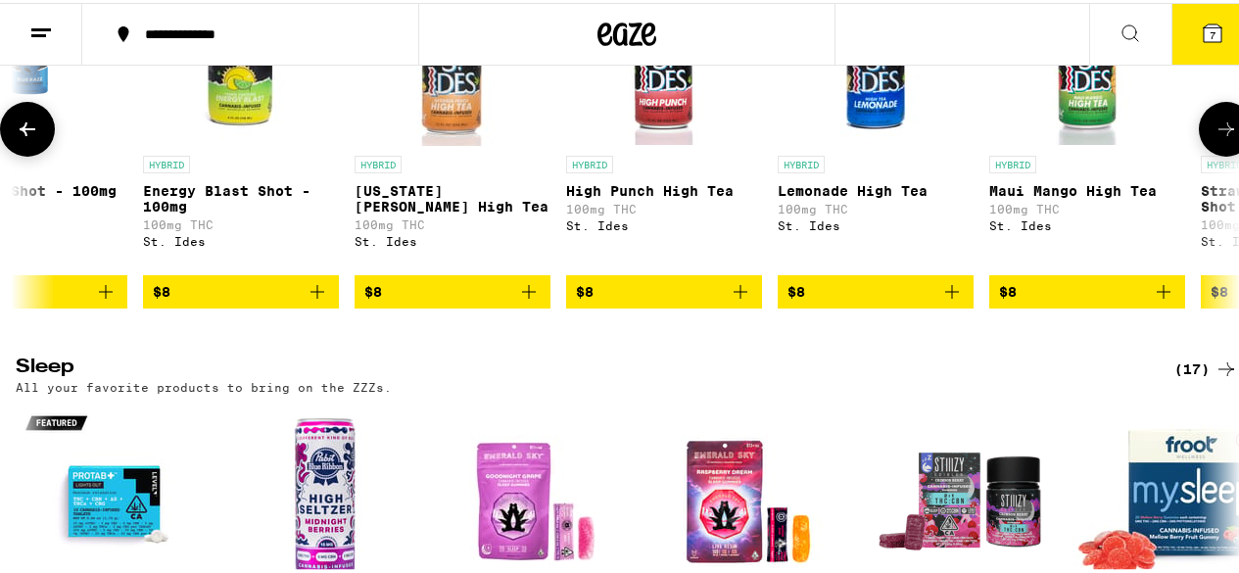
click at [1215, 138] on icon at bounding box center [1227, 127] width 24 height 24
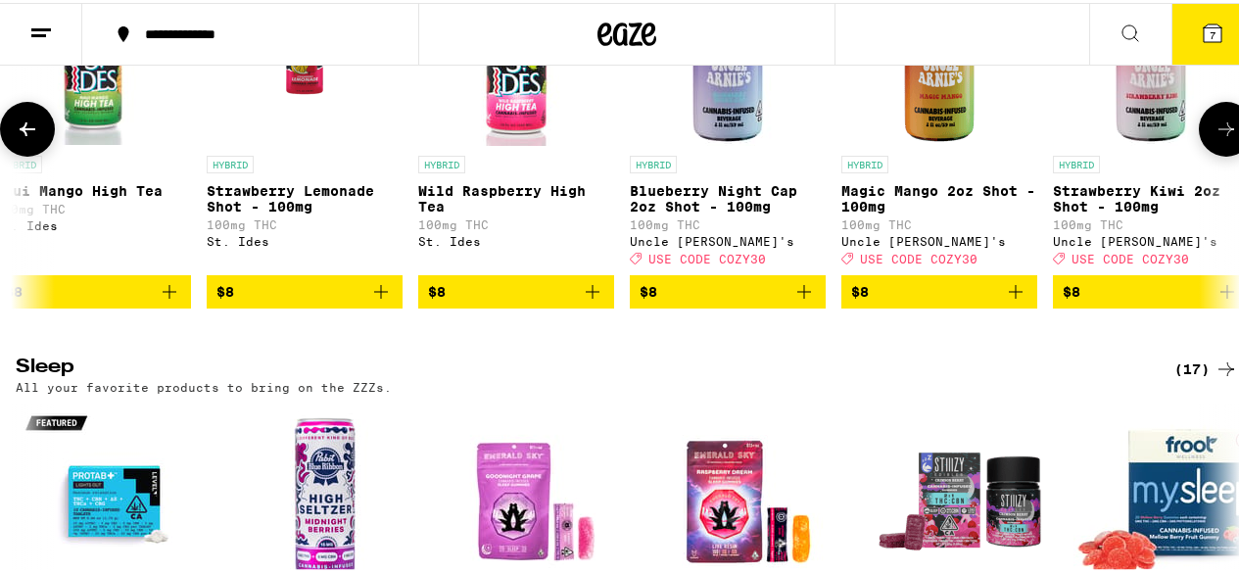
click at [1215, 138] on icon at bounding box center [1227, 127] width 24 height 24
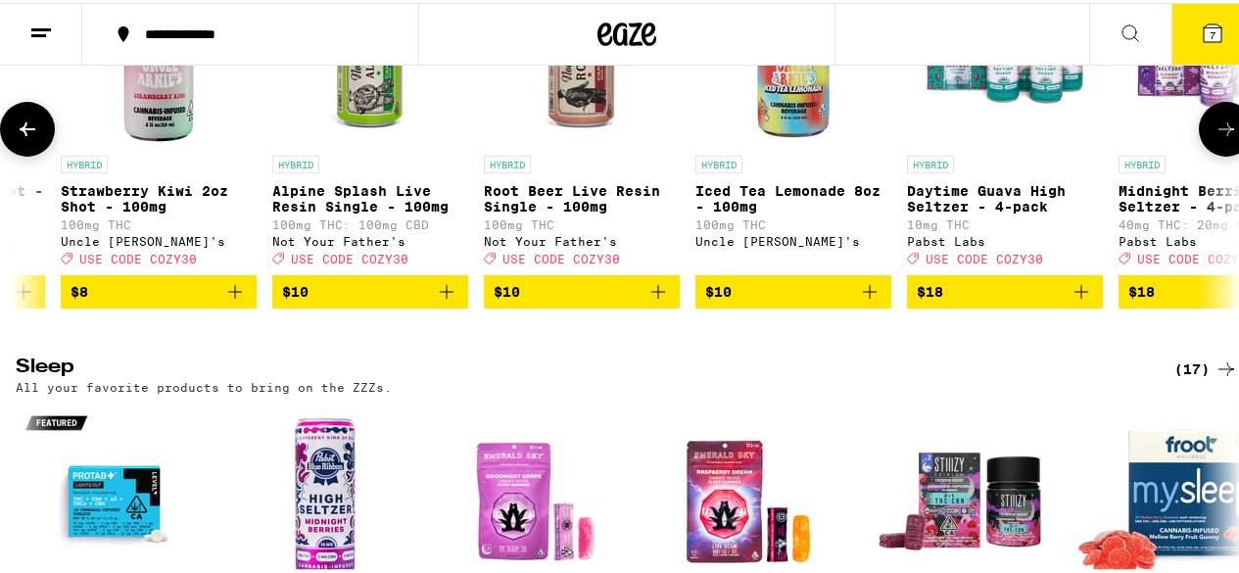
scroll to position [0, 3977]
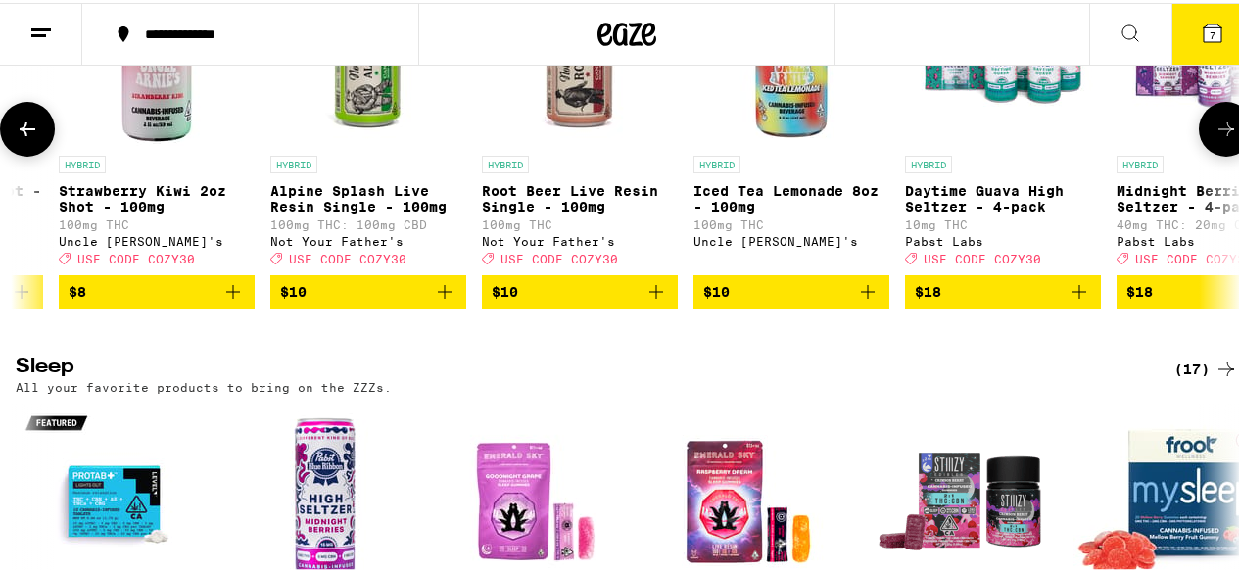
click at [1215, 138] on icon at bounding box center [1227, 127] width 24 height 24
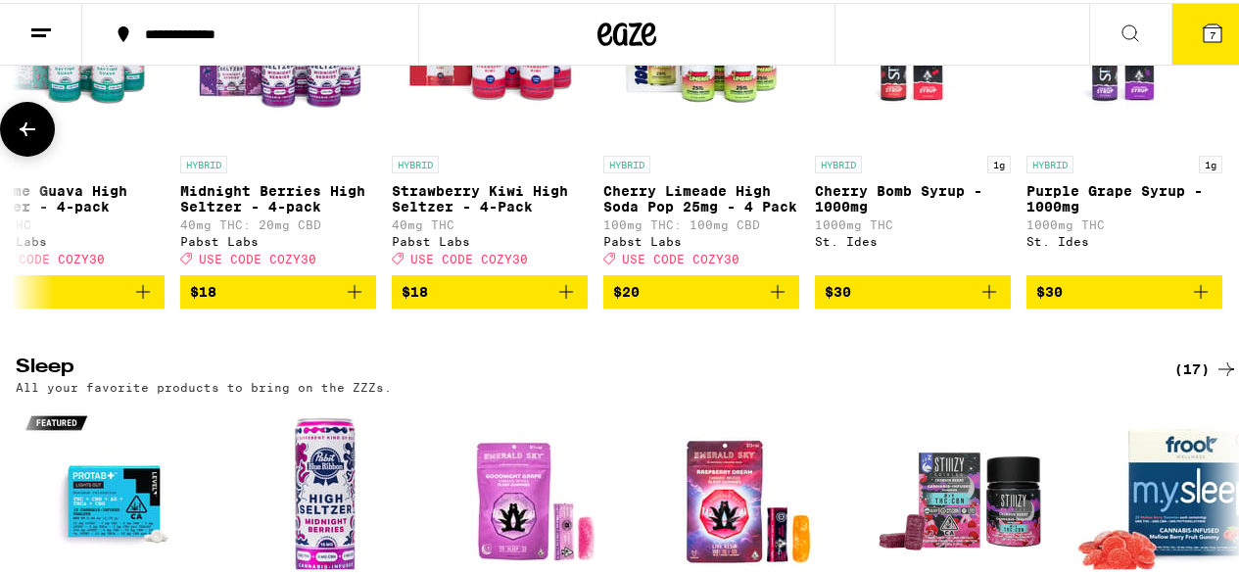
click at [1203, 154] on div at bounding box center [1226, 126] width 55 height 55
